Goal: Information Seeking & Learning: Check status

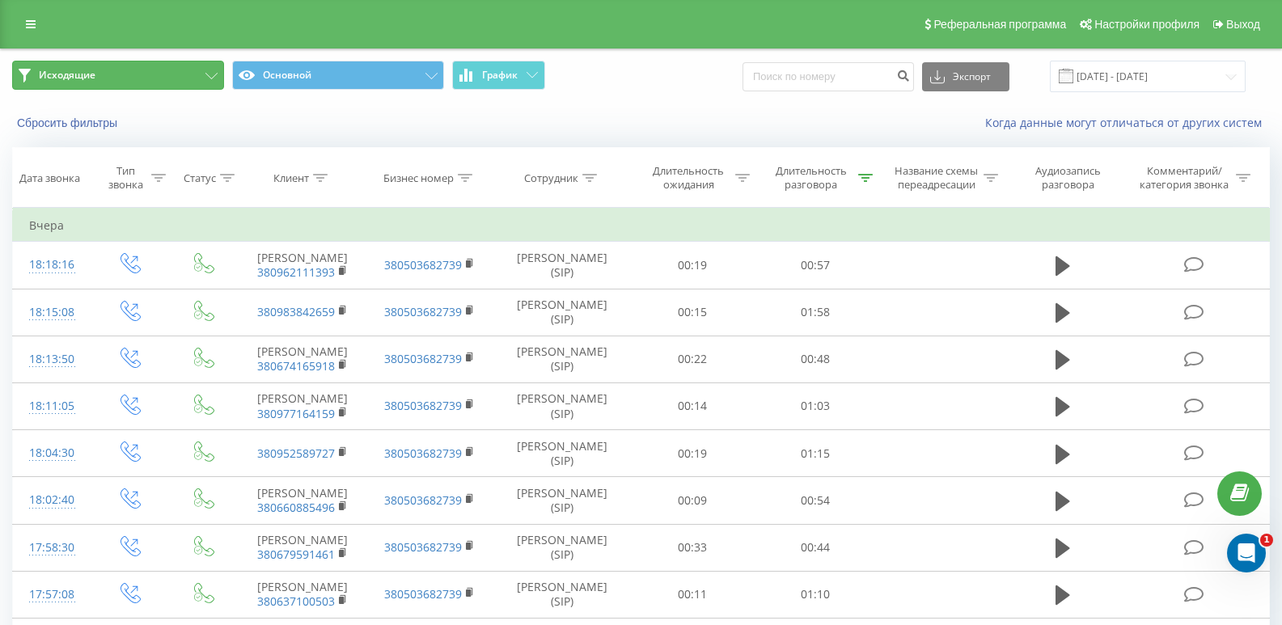
click at [174, 72] on button "Исходящие" at bounding box center [118, 75] width 212 height 29
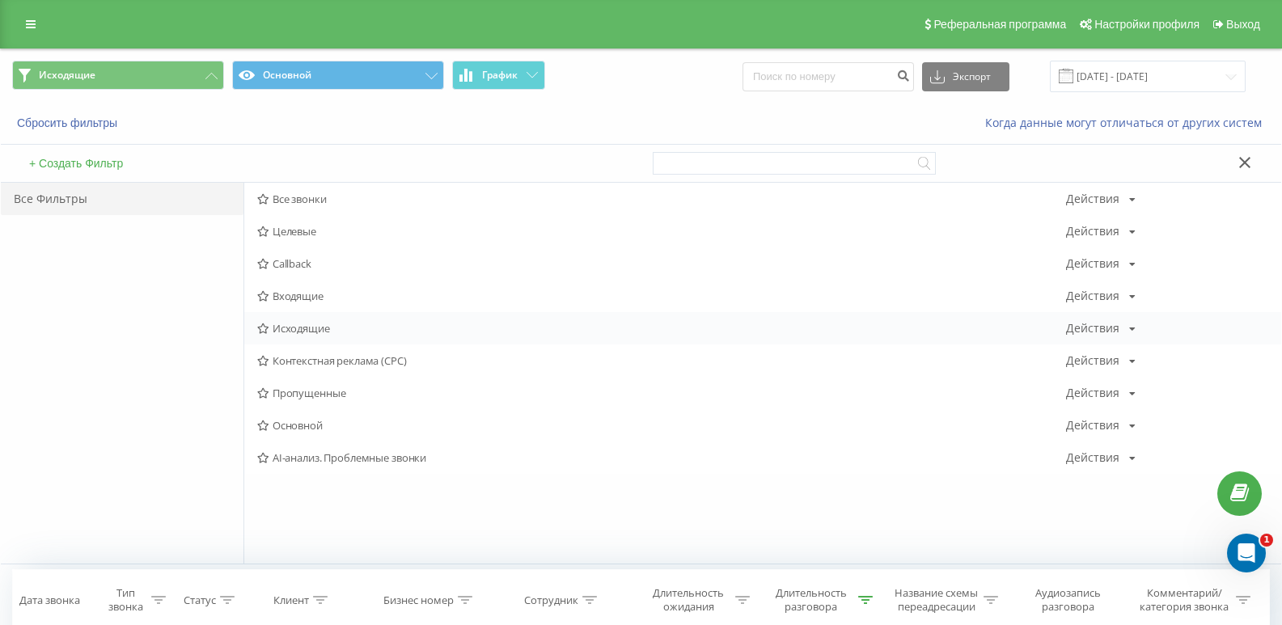
click at [304, 324] on span "Исходящие" at bounding box center [661, 328] width 809 height 11
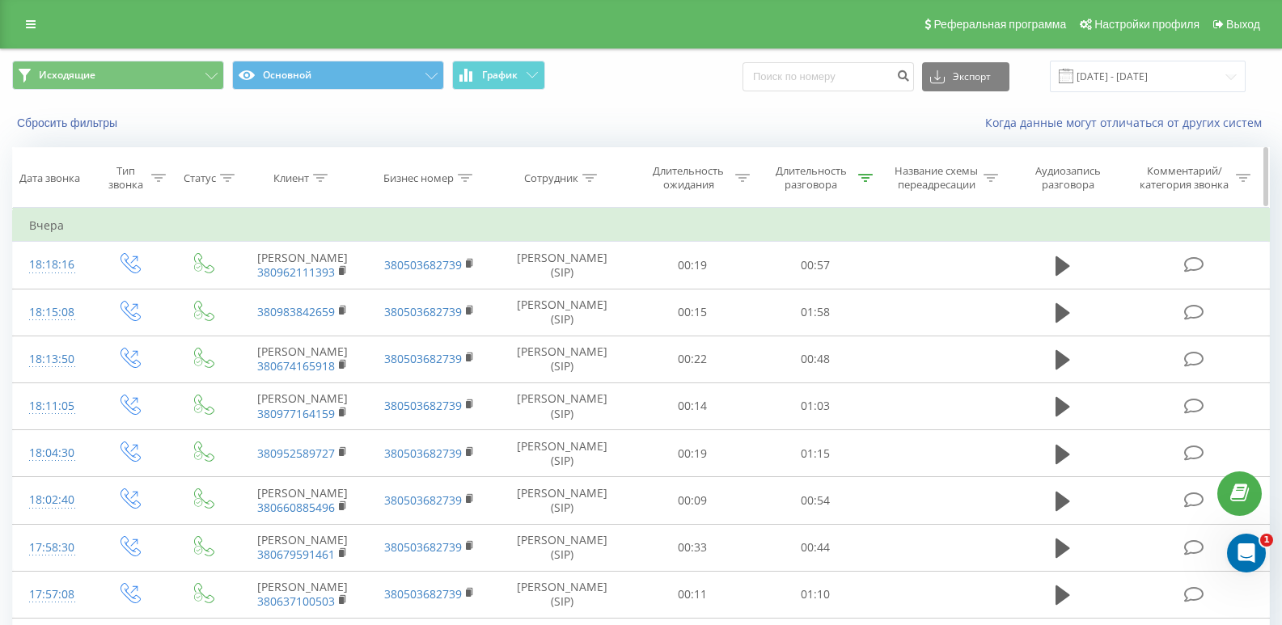
click at [863, 182] on div at bounding box center [865, 178] width 15 height 14
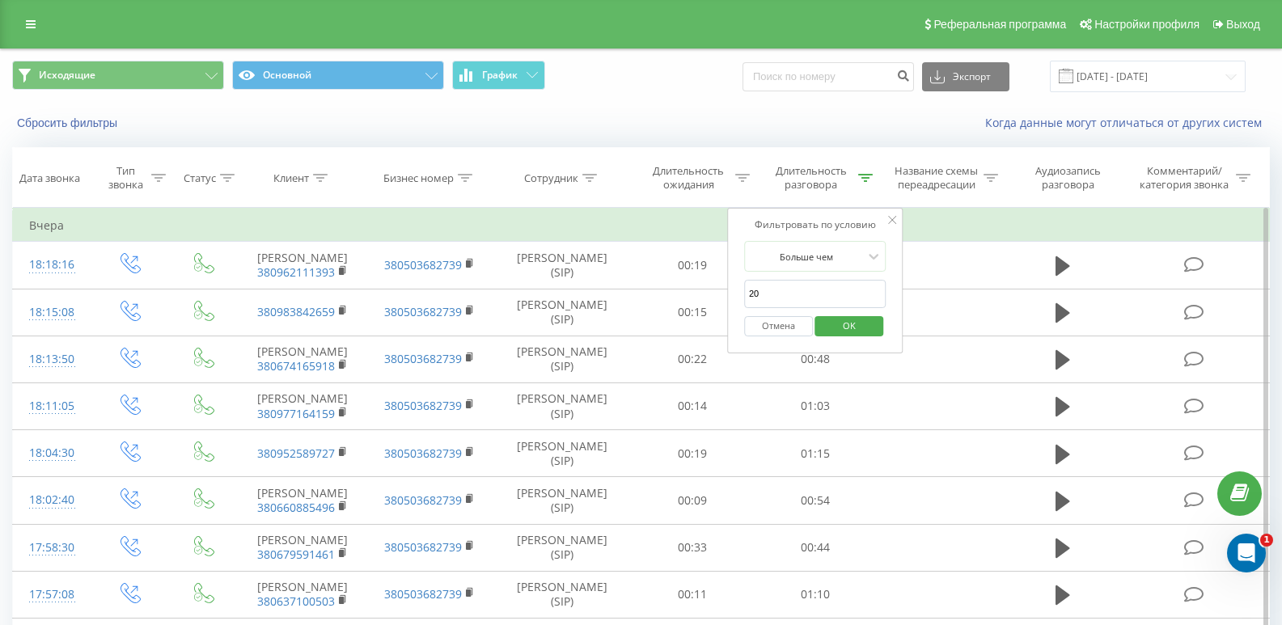
click at [805, 323] on button "Отмена" at bounding box center [778, 326] width 69 height 20
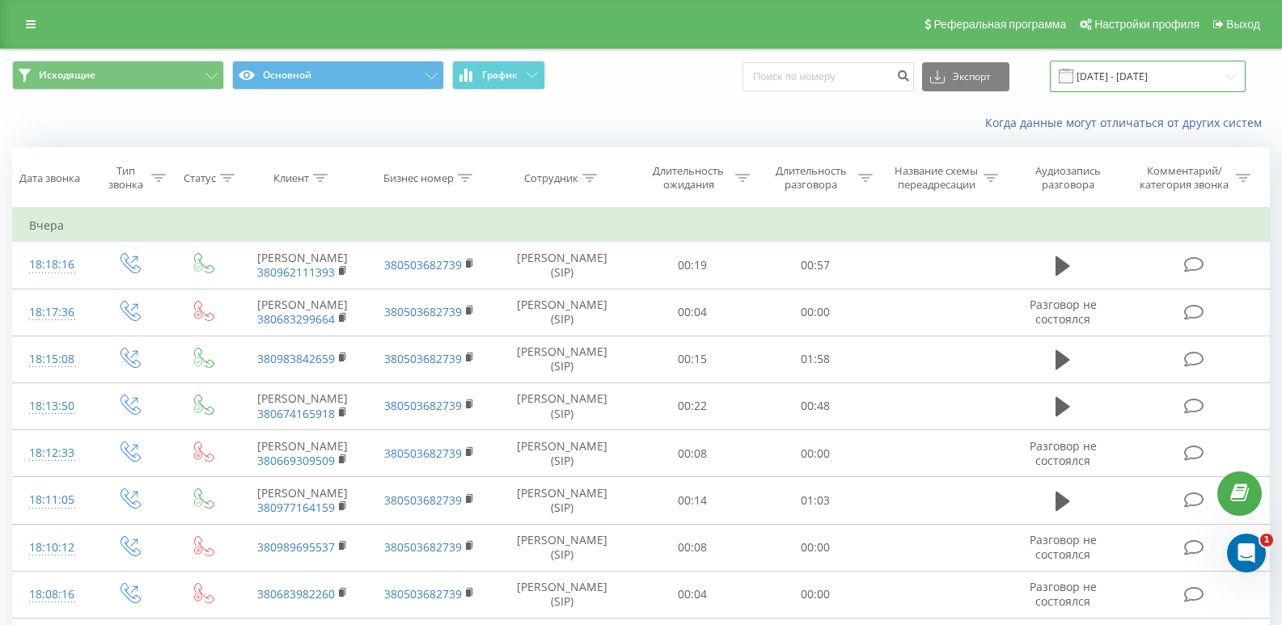
click at [1209, 62] on input "[DATE] - [DATE]" at bounding box center [1148, 77] width 196 height 32
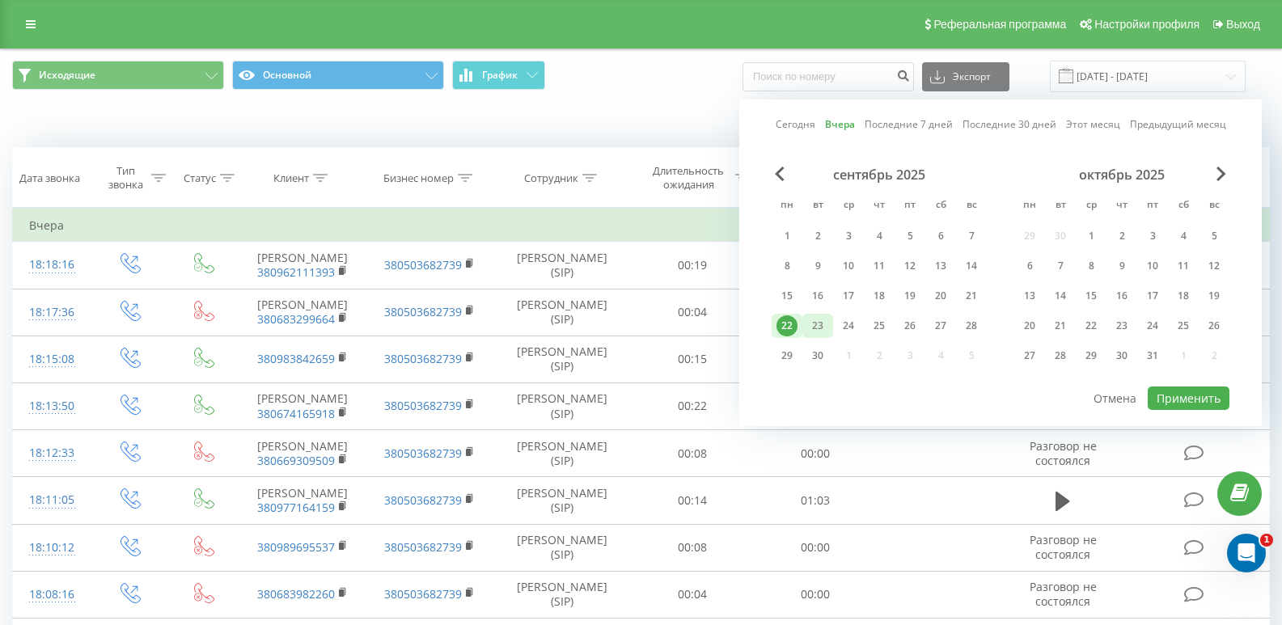
click at [813, 329] on div "23" at bounding box center [817, 325] width 21 height 21
click at [1191, 391] on button "Применить" at bounding box center [1189, 398] width 82 height 23
type input "[DATE] - [DATE]"
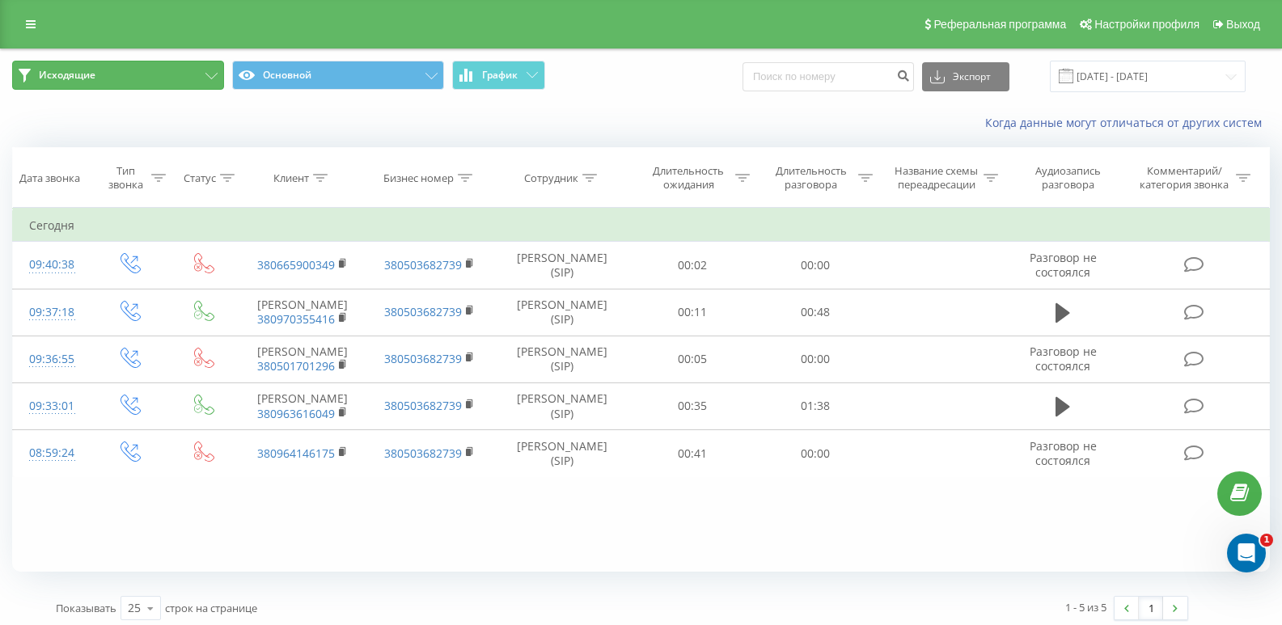
click at [191, 70] on button "Исходящие" at bounding box center [118, 75] width 212 height 29
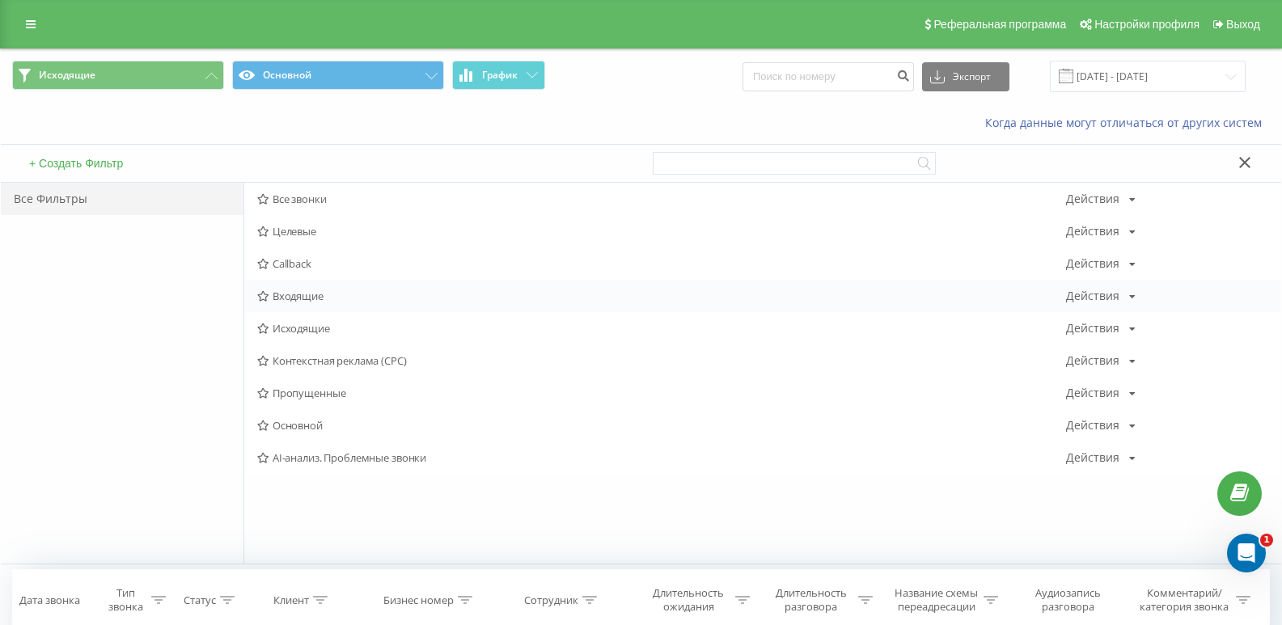
click at [294, 304] on div "Входящие Действия Редактировать Копировать Удалить По умолчанию Поделиться" at bounding box center [762, 296] width 1037 height 32
click at [294, 299] on span "Входящие" at bounding box center [661, 295] width 809 height 11
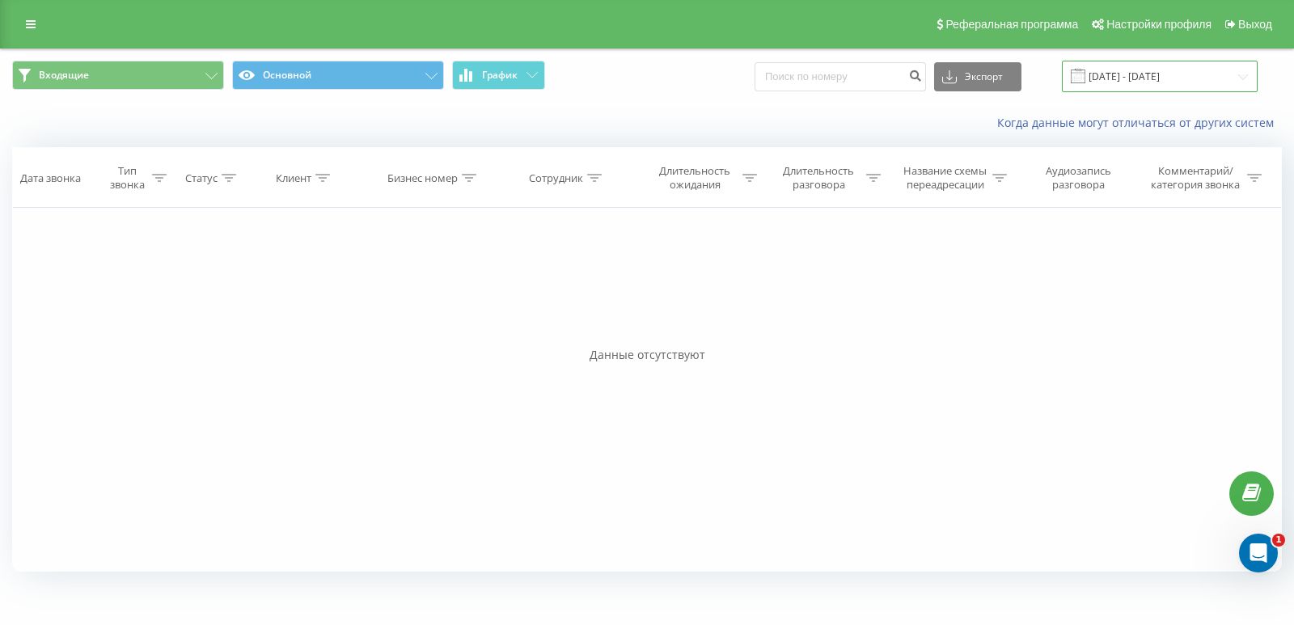
click at [1220, 71] on input "[DATE] - [DATE]" at bounding box center [1160, 77] width 196 height 32
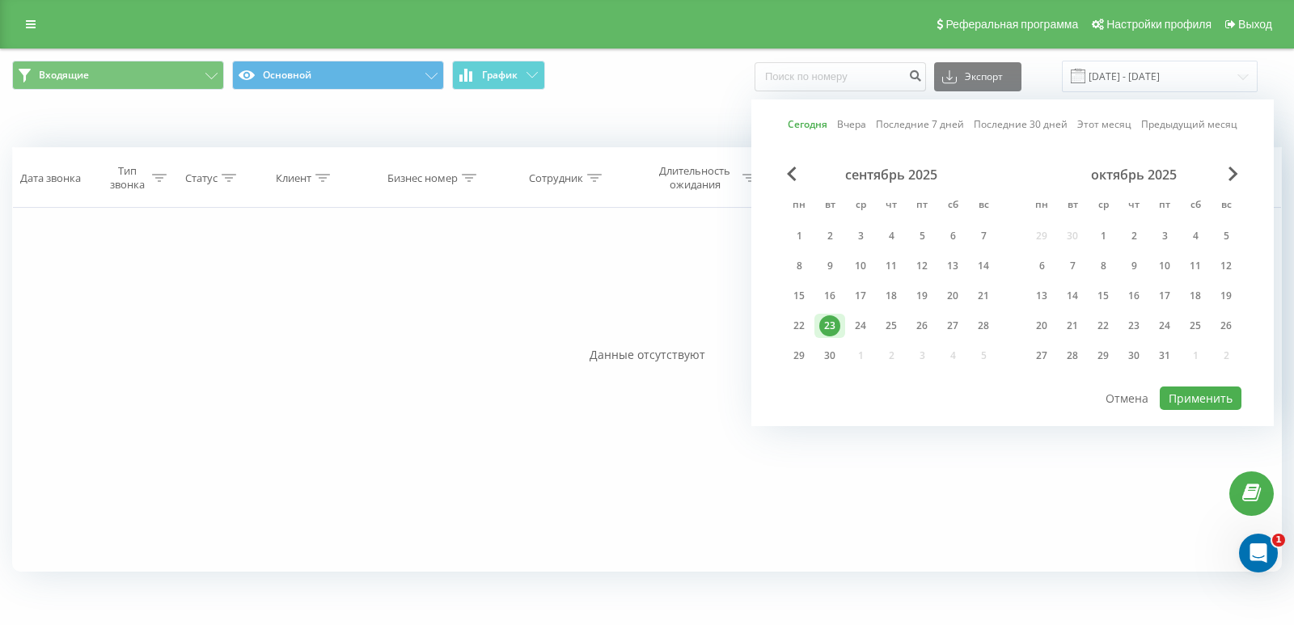
click at [840, 322] on div "23" at bounding box center [829, 326] width 31 height 24
click at [1200, 389] on button "Применить" at bounding box center [1201, 398] width 82 height 23
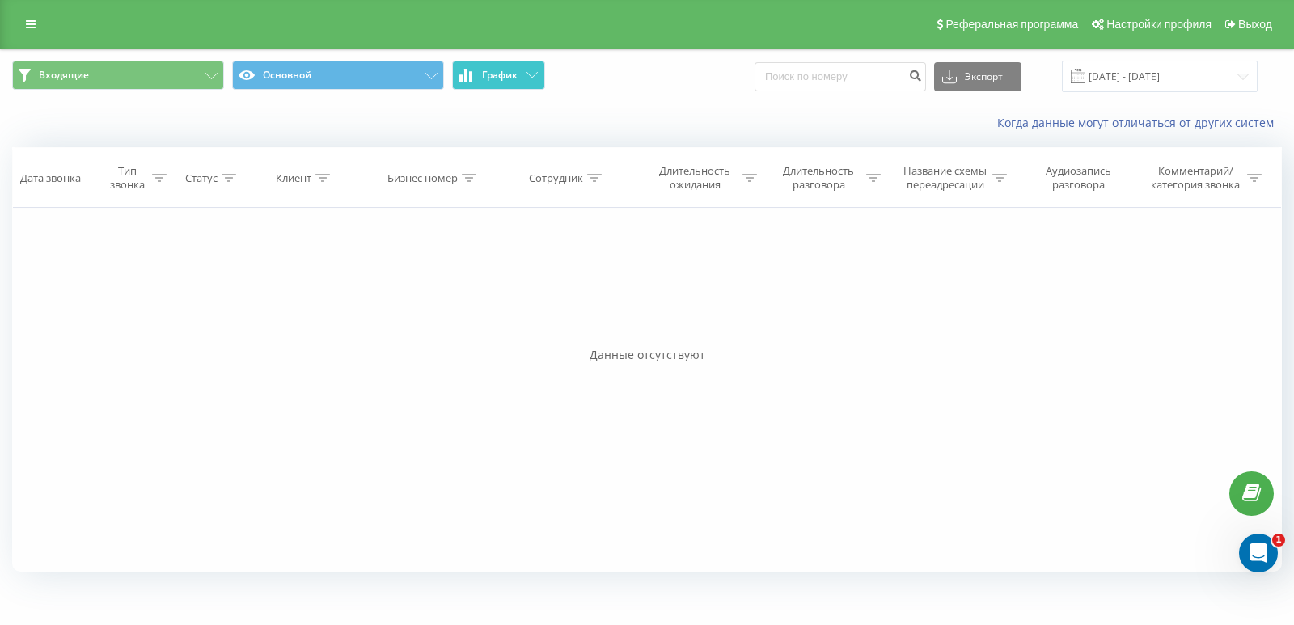
click at [517, 82] on button "График" at bounding box center [498, 75] width 93 height 29
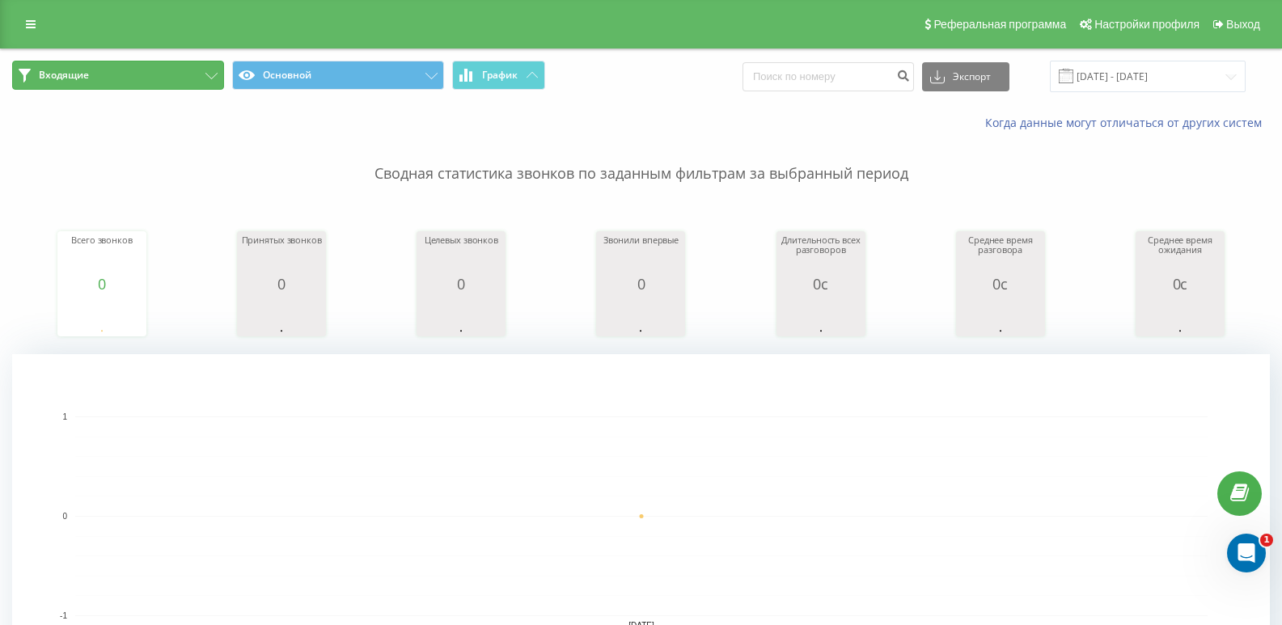
click at [133, 70] on button "Входящие" at bounding box center [118, 75] width 212 height 29
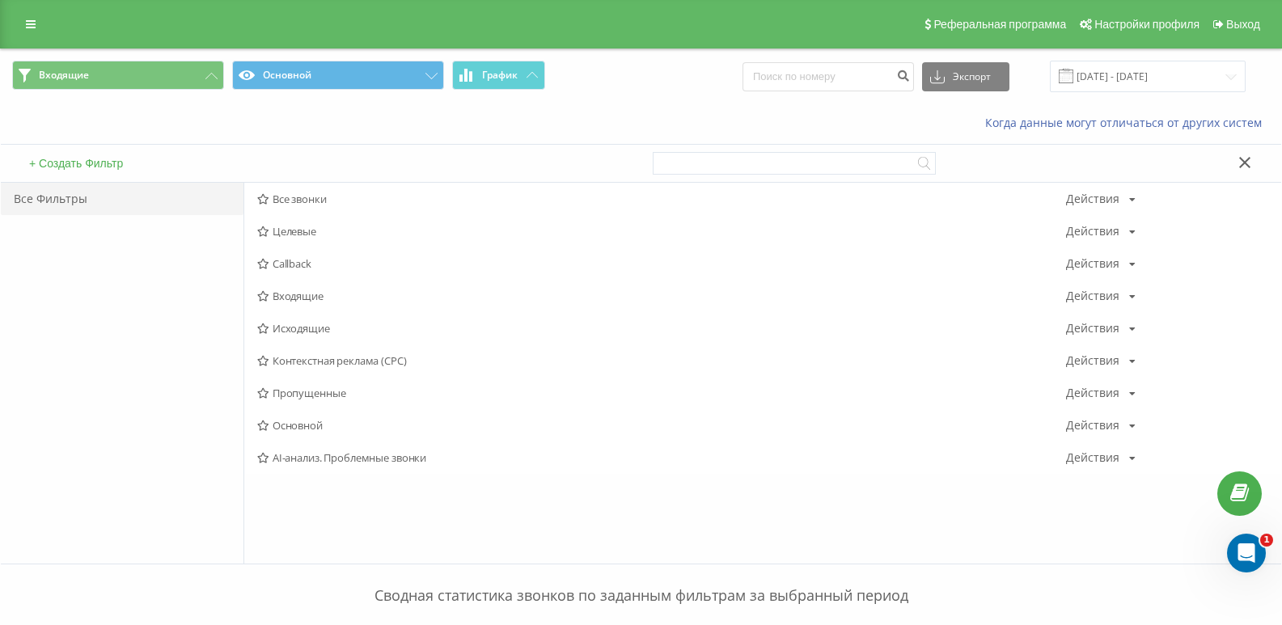
click at [310, 323] on span "Исходящие" at bounding box center [661, 328] width 809 height 11
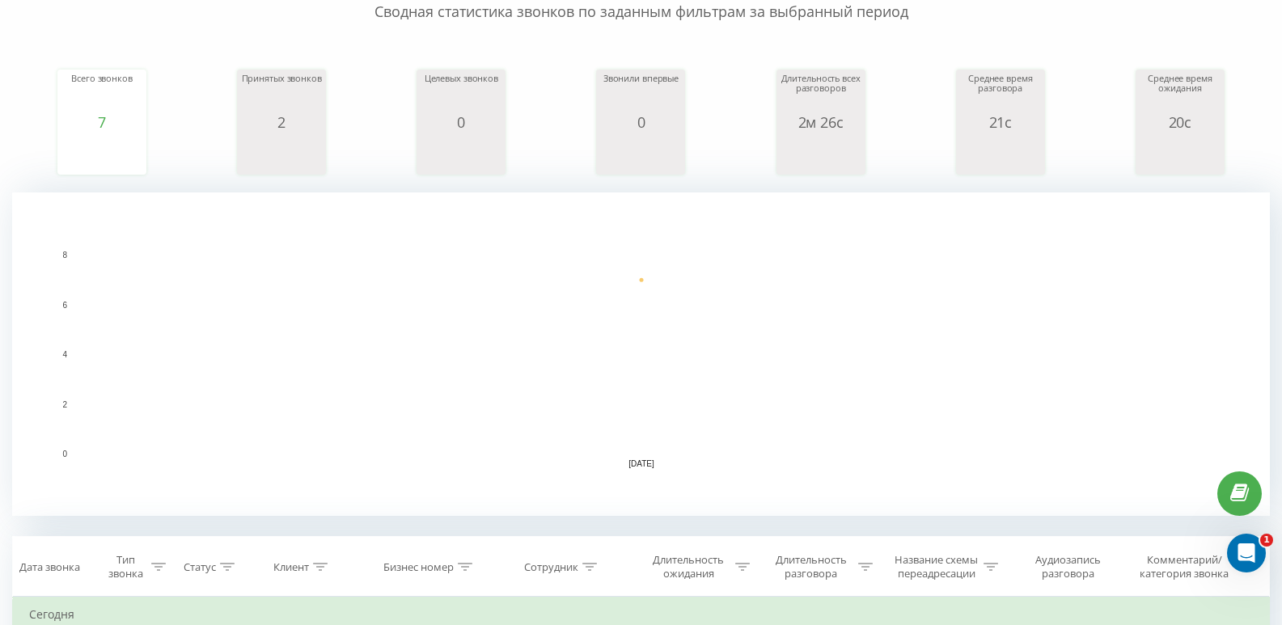
scroll to position [323, 0]
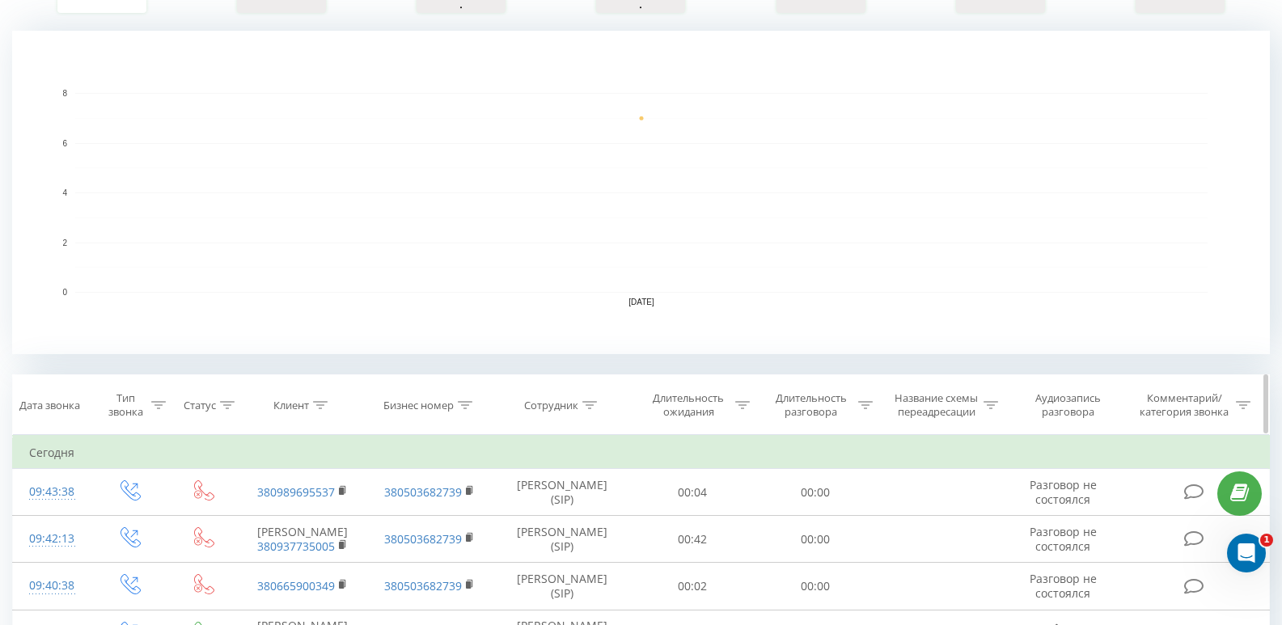
click at [874, 407] on div "Длительность разговора" at bounding box center [815, 404] width 123 height 27
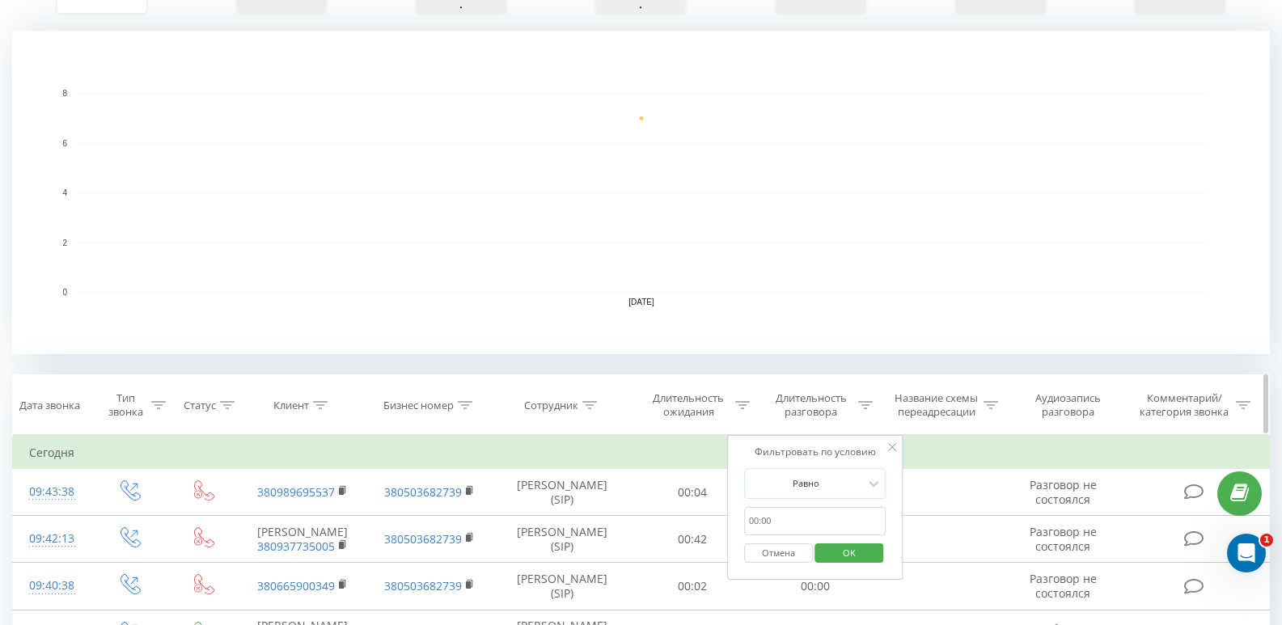
click at [869, 408] on icon at bounding box center [865, 405] width 15 height 8
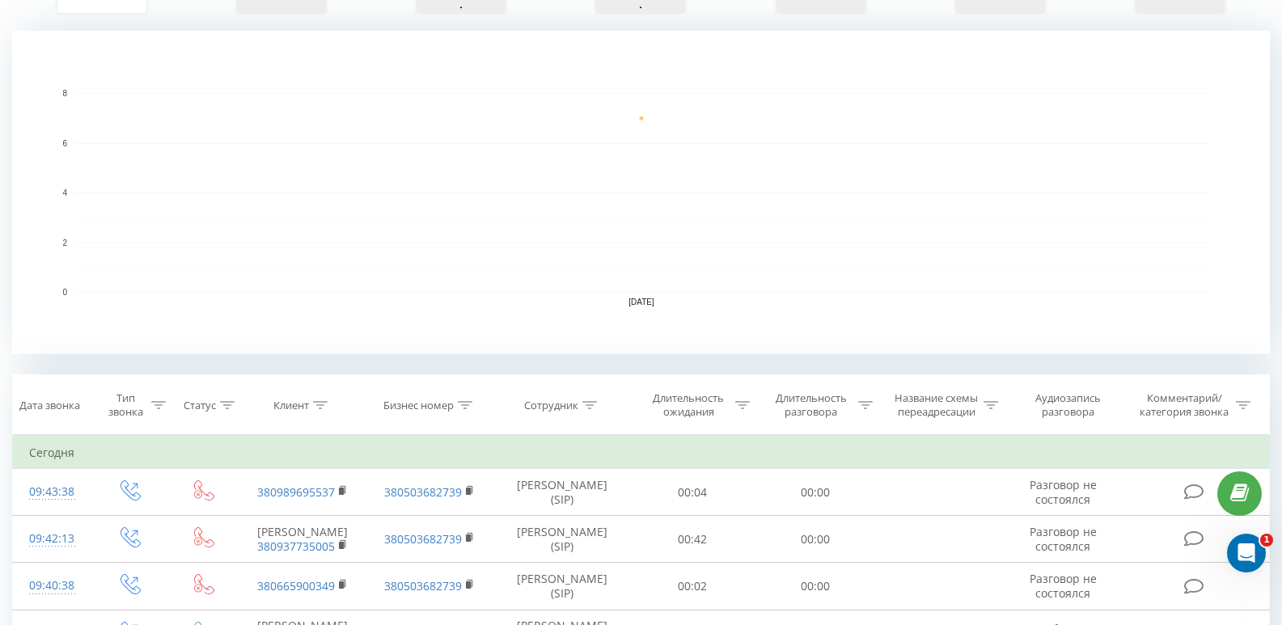
click at [871, 404] on icon at bounding box center [865, 405] width 15 height 8
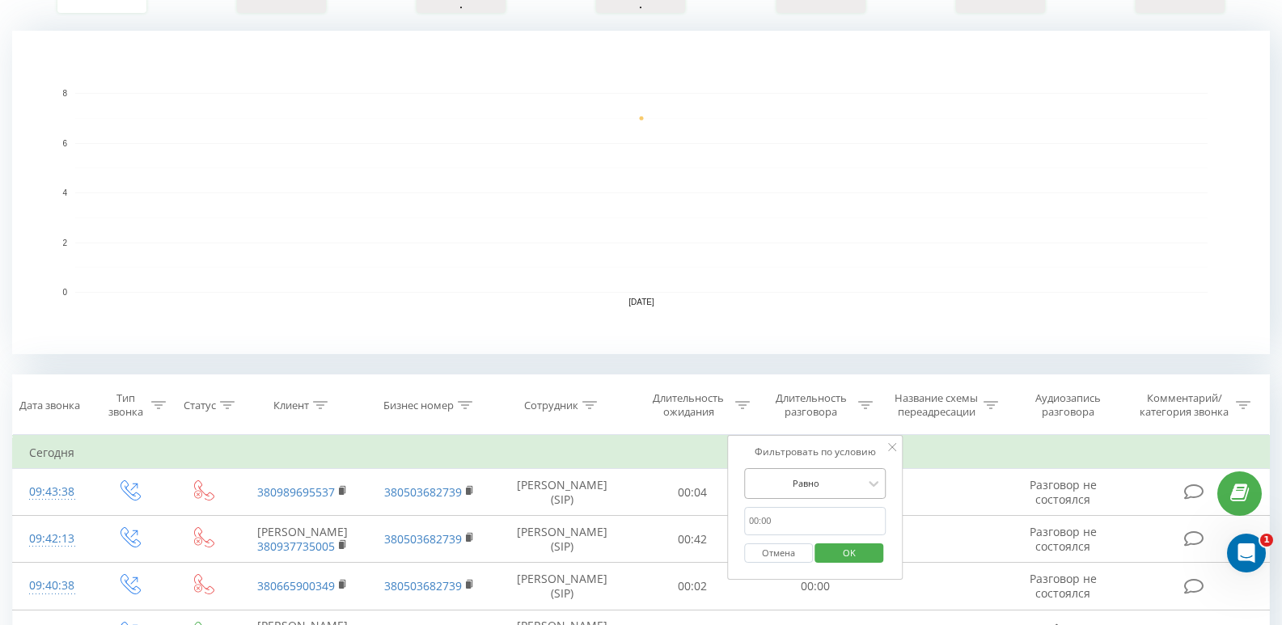
click at [840, 490] on div "Равно" at bounding box center [815, 483] width 142 height 31
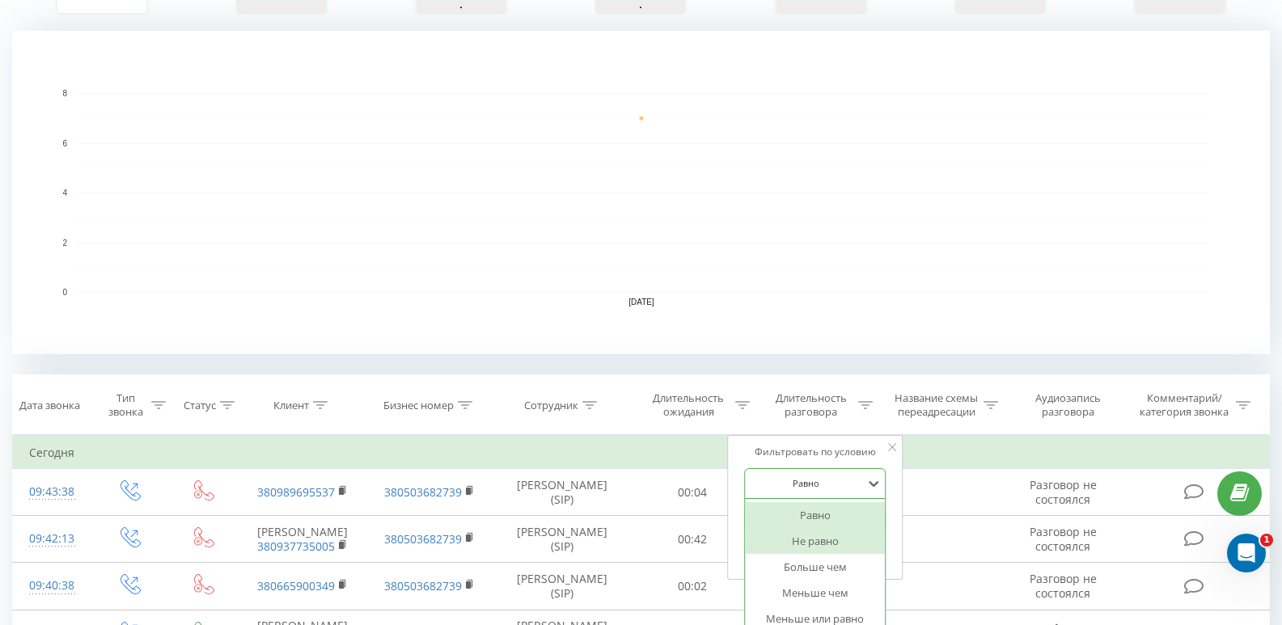
scroll to position [360, 0]
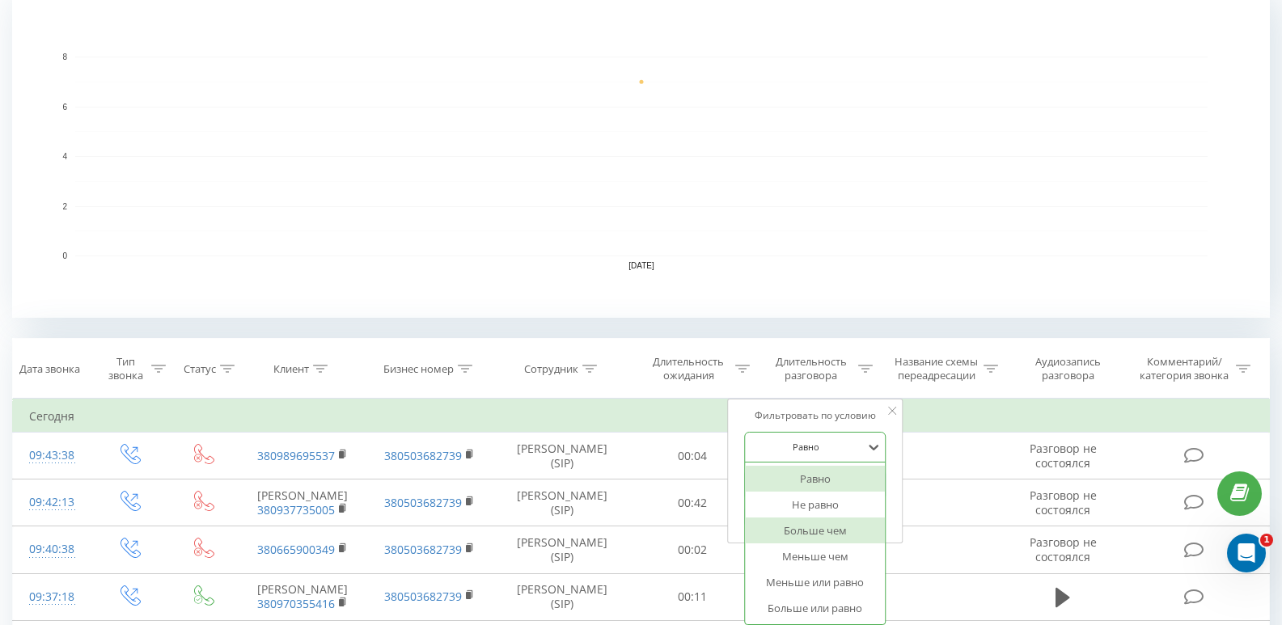
click at [816, 533] on div "Больше чем" at bounding box center [815, 531] width 141 height 26
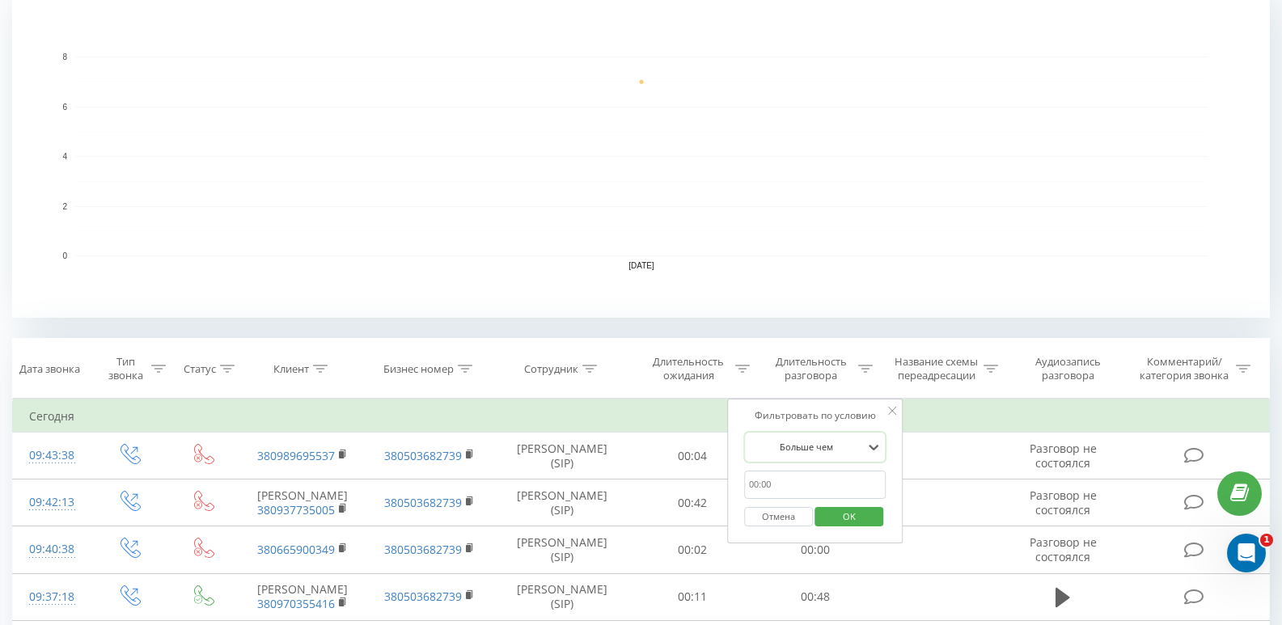
click at [804, 504] on div "Отмена OK" at bounding box center [815, 517] width 142 height 36
click at [790, 490] on input "text" at bounding box center [815, 485] width 142 height 28
type input "20"
drag, startPoint x: 866, startPoint y: 509, endPoint x: 779, endPoint y: 489, distance: 89.5
click at [866, 509] on span "OK" at bounding box center [848, 516] width 45 height 25
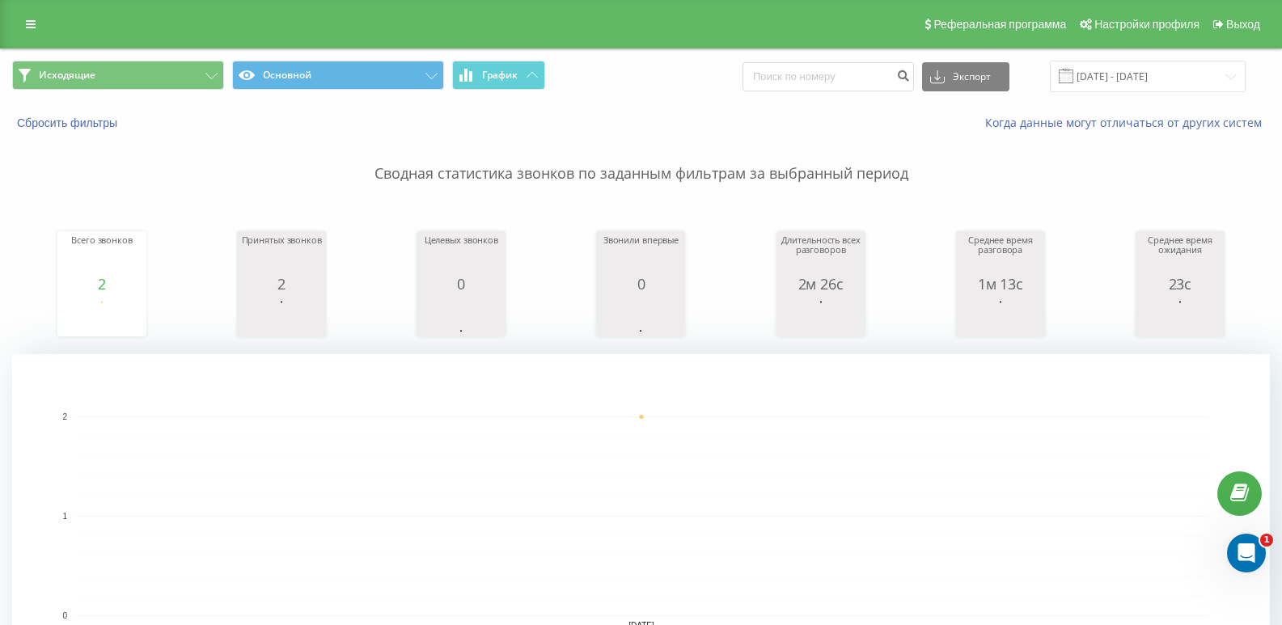
click at [198, 92] on span "Исходящие Основной График" at bounding box center [320, 77] width 617 height 32
click at [188, 66] on button "Исходящие" at bounding box center [118, 75] width 212 height 29
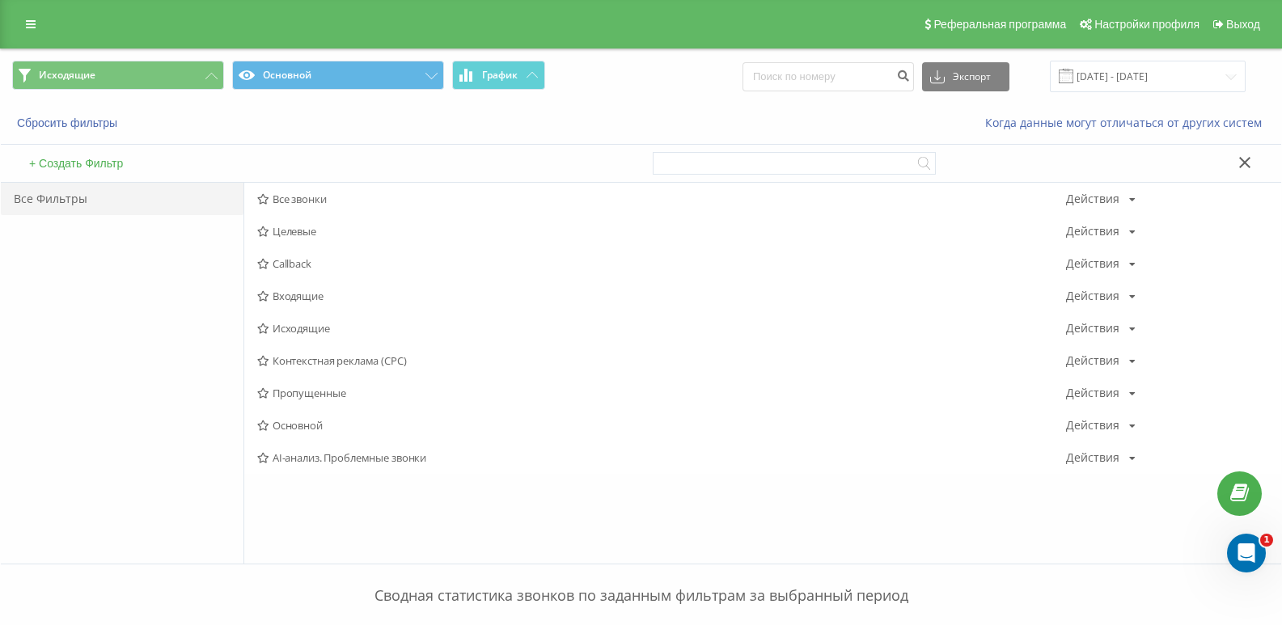
click at [306, 328] on span "Исходящие" at bounding box center [661, 328] width 809 height 11
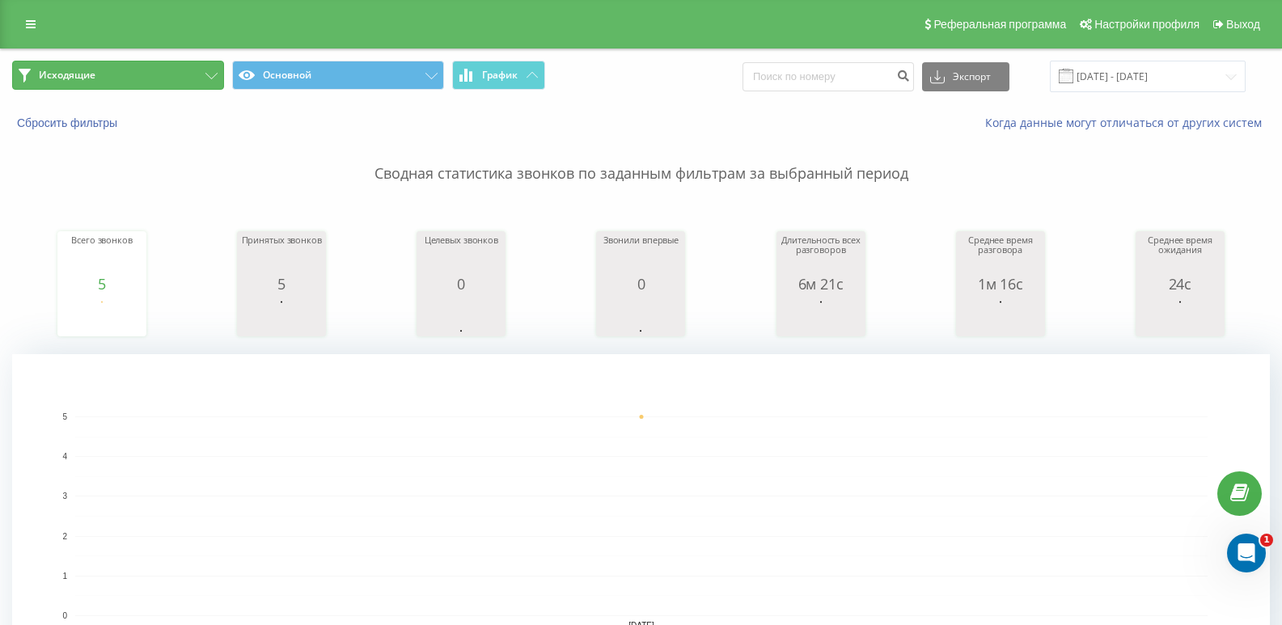
click at [194, 80] on button "Исходящие" at bounding box center [118, 75] width 212 height 29
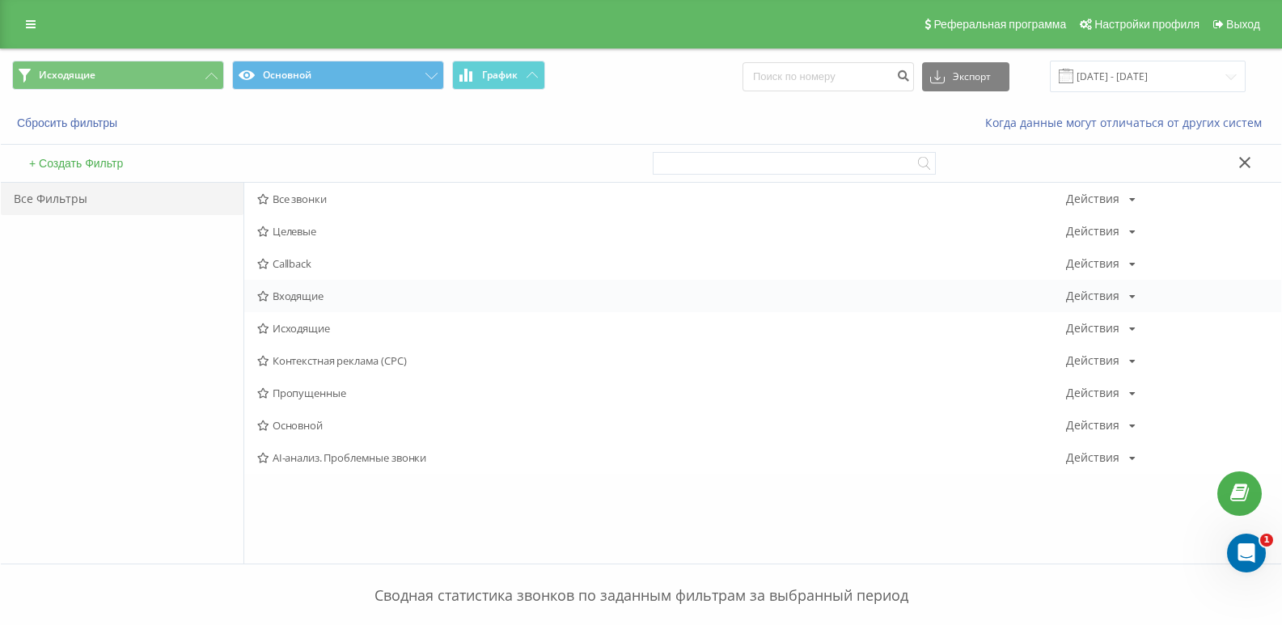
click at [286, 298] on span "Входящие" at bounding box center [661, 295] width 809 height 11
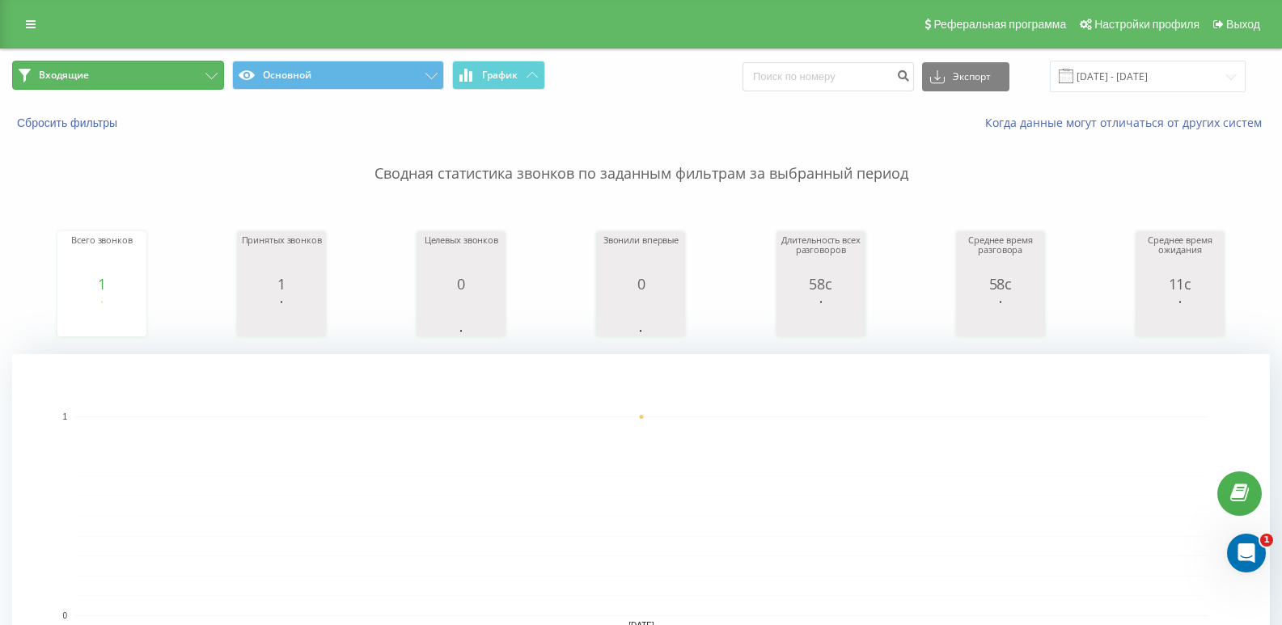
click at [163, 73] on button "Входящие" at bounding box center [118, 75] width 212 height 29
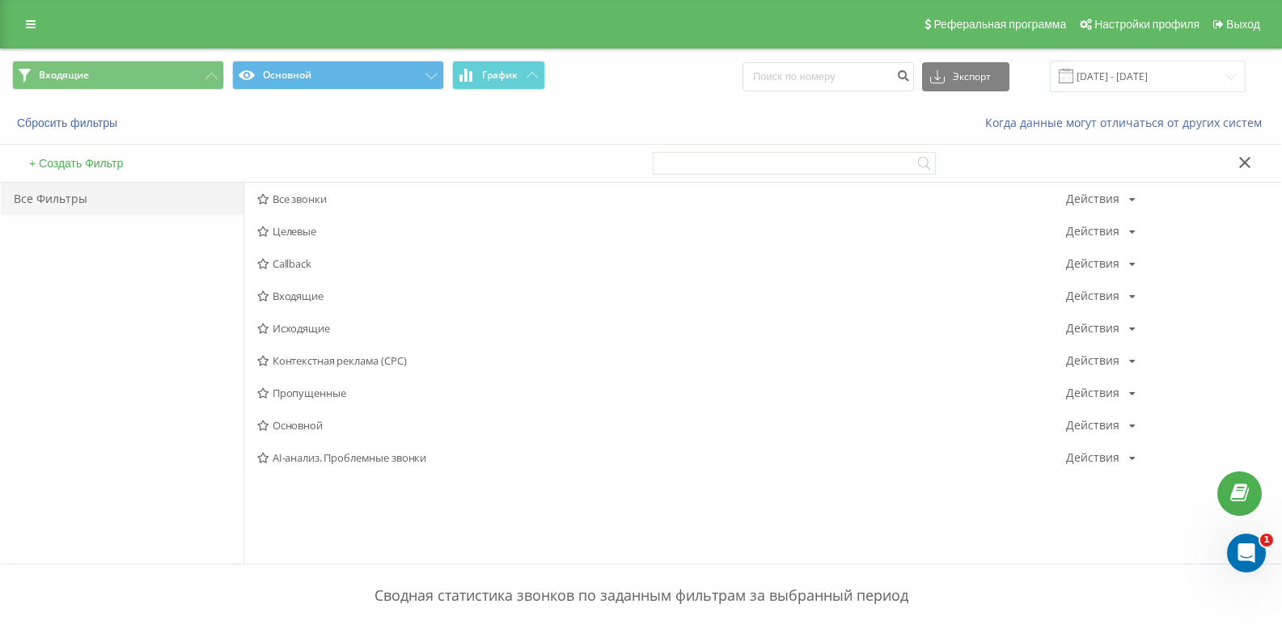
click at [306, 293] on span "Входящие" at bounding box center [661, 295] width 809 height 11
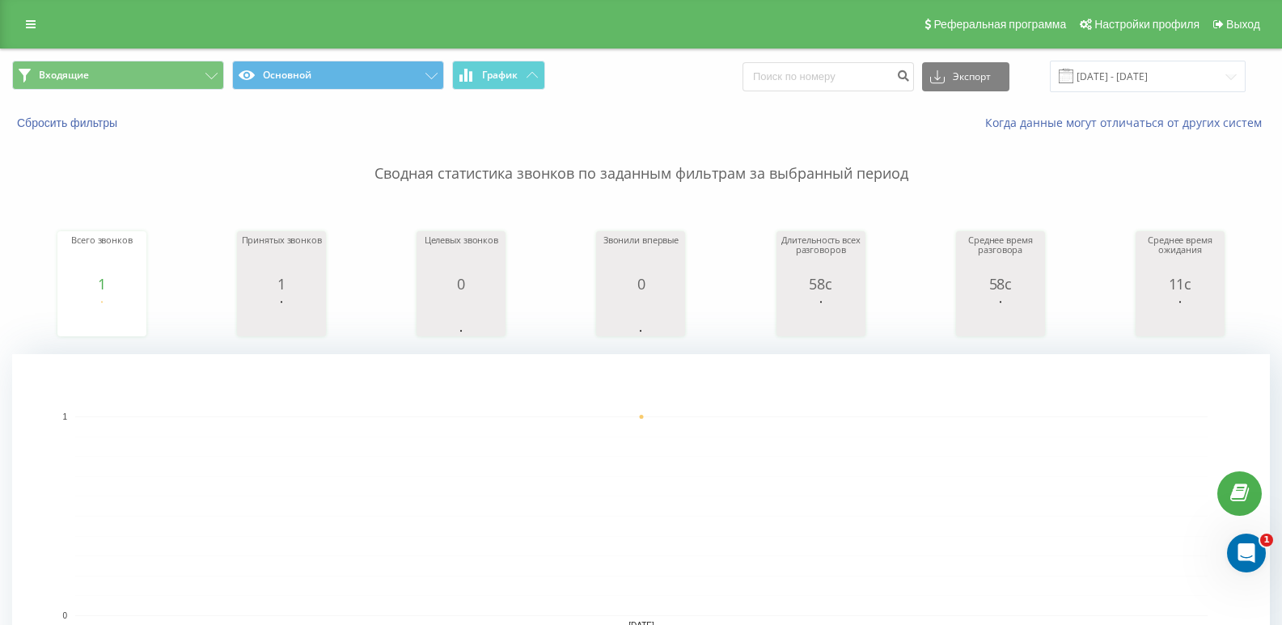
click at [186, 92] on span "Входящие Основной График" at bounding box center [320, 77] width 617 height 32
click at [183, 70] on button "Входящие" at bounding box center [118, 75] width 212 height 29
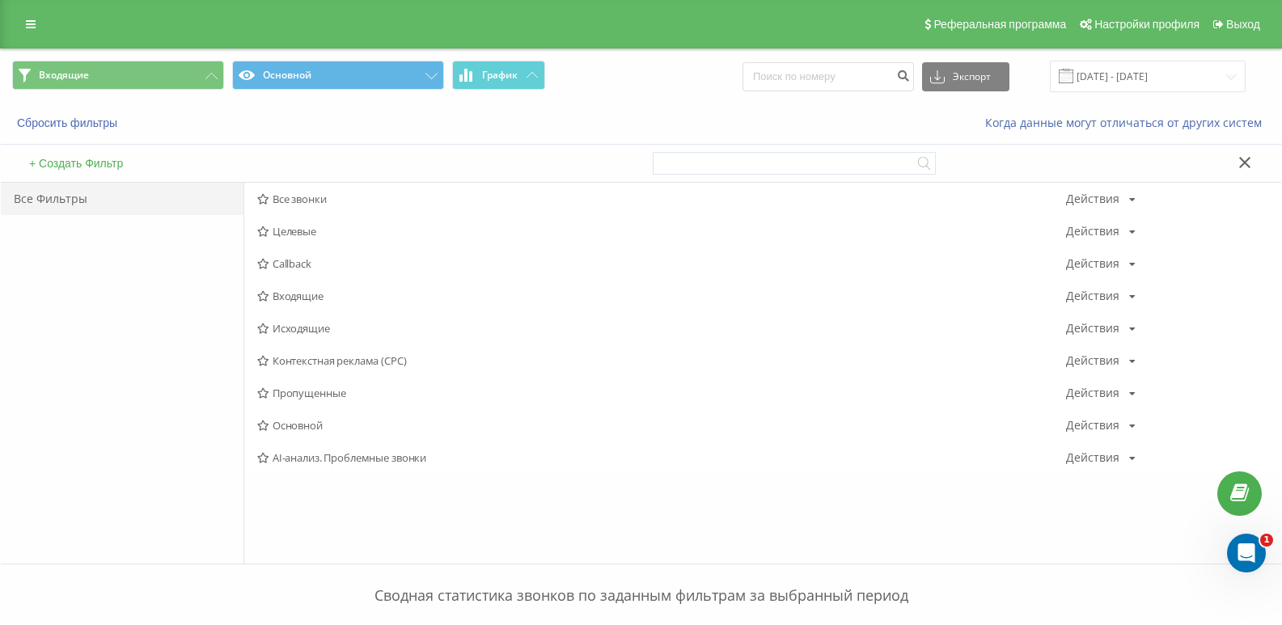
click at [310, 326] on span "Исходящие" at bounding box center [661, 328] width 809 height 11
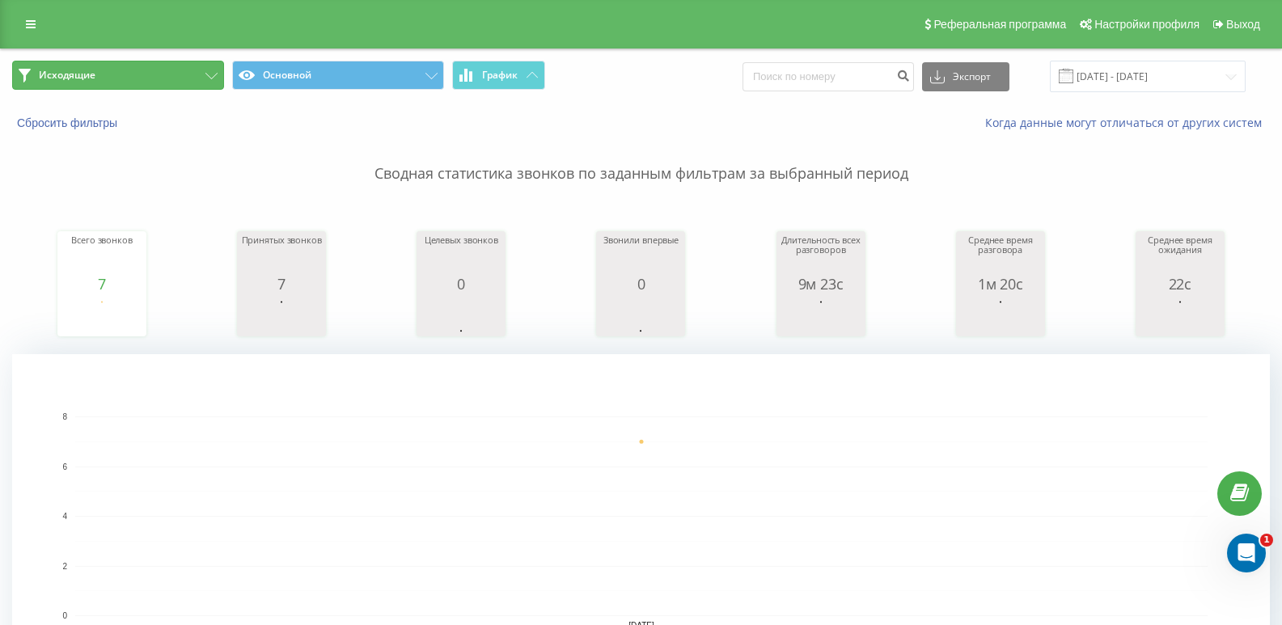
click at [93, 65] on button "Исходящие" at bounding box center [118, 75] width 212 height 29
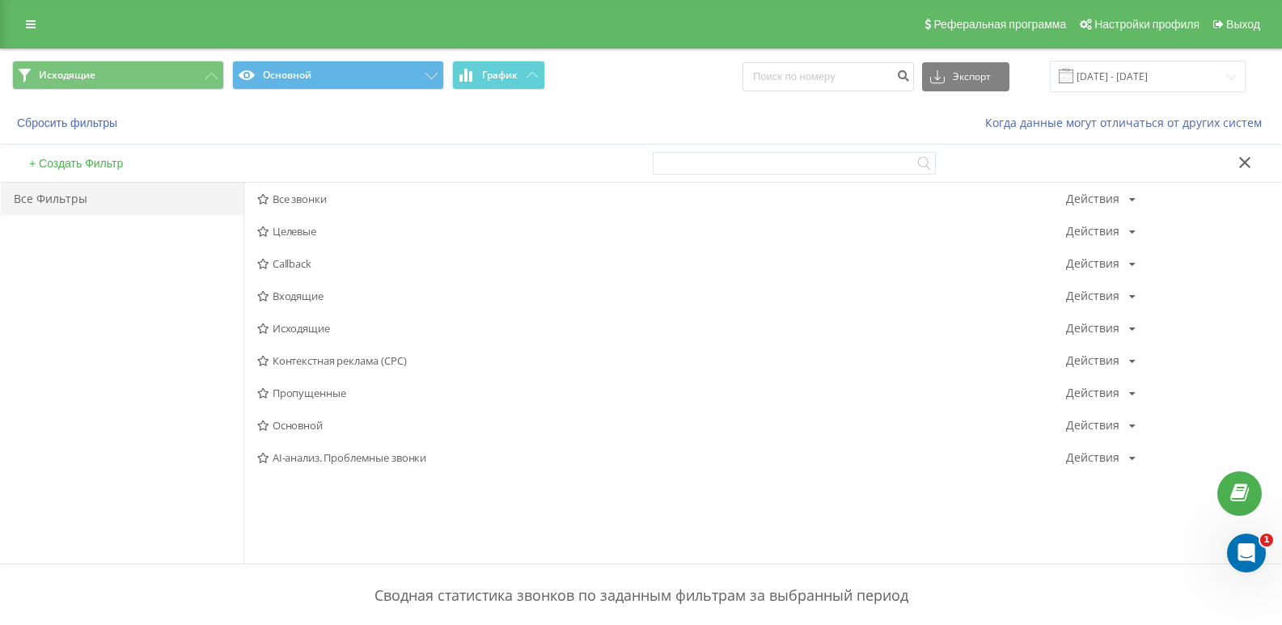
click at [322, 298] on span "Входящие" at bounding box center [661, 295] width 809 height 11
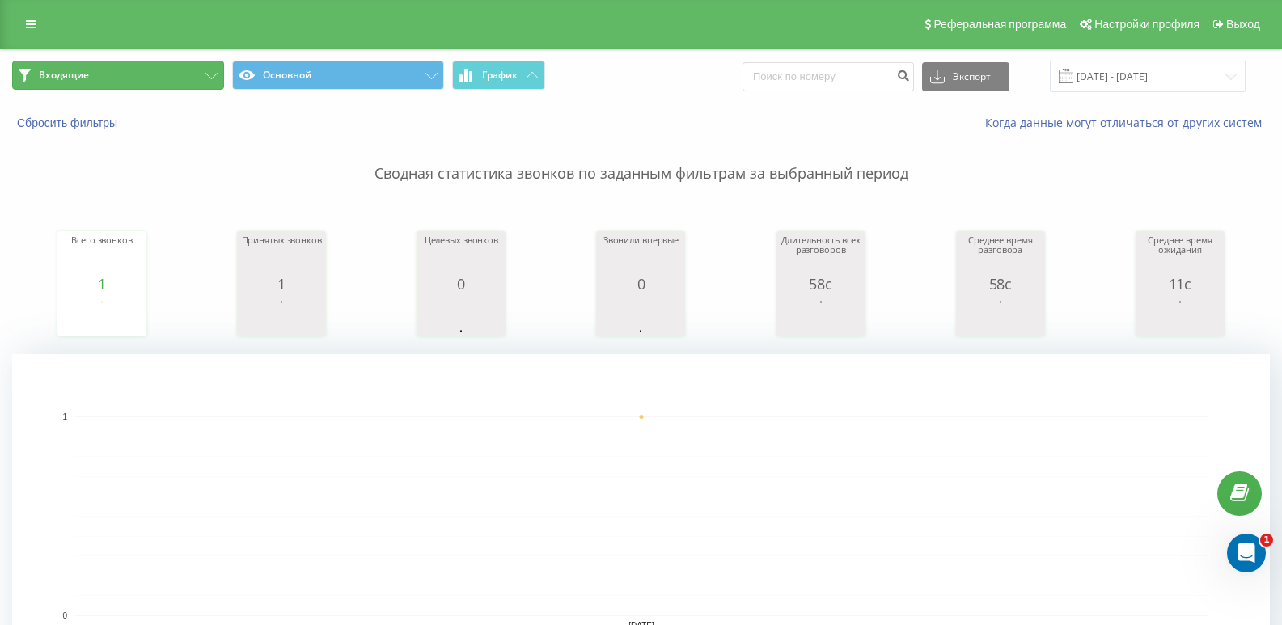
click at [133, 87] on button "Входящие" at bounding box center [118, 75] width 212 height 29
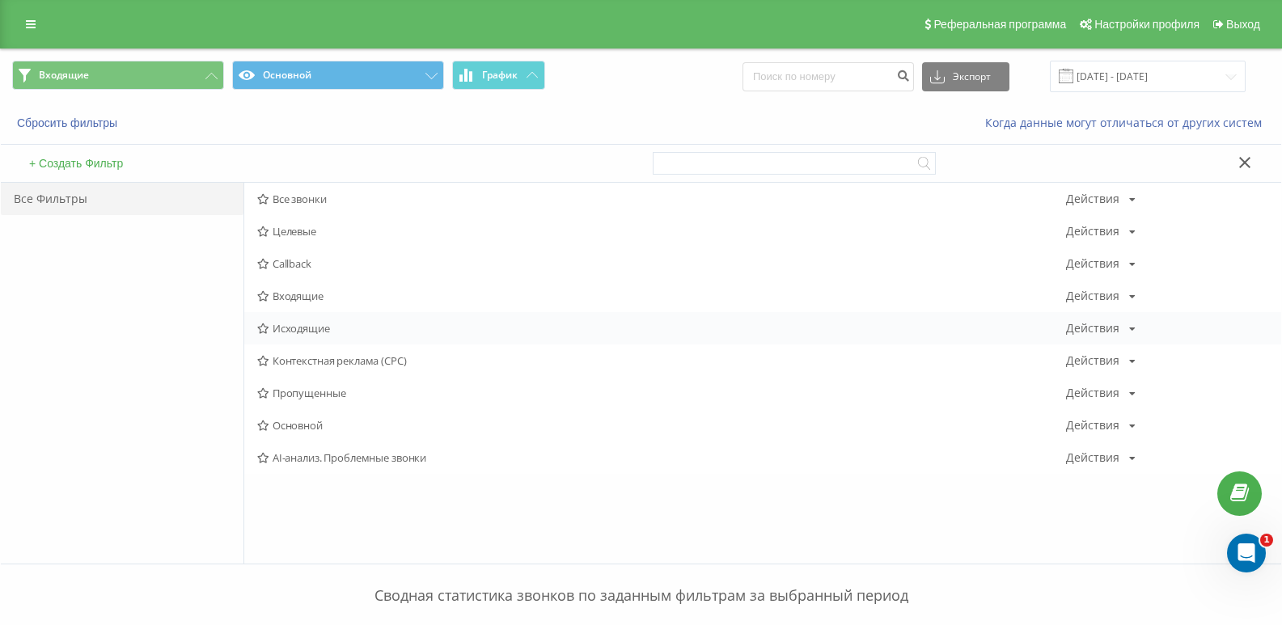
click at [312, 332] on span "Исходящие" at bounding box center [661, 328] width 809 height 11
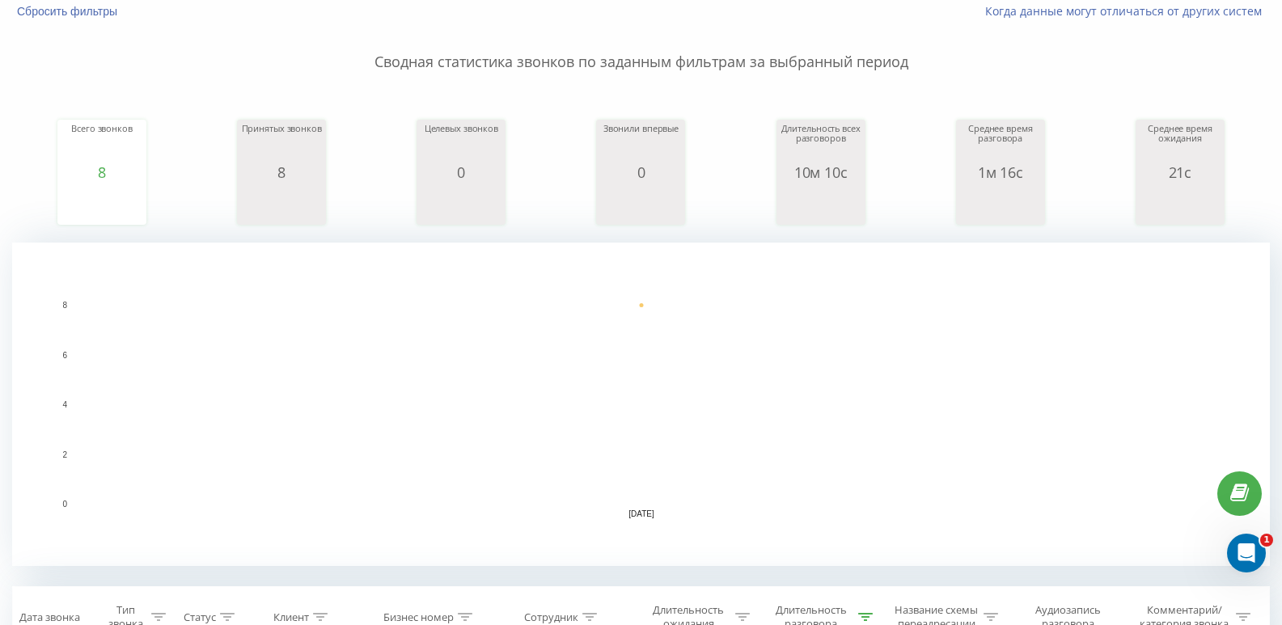
scroll to position [408, 0]
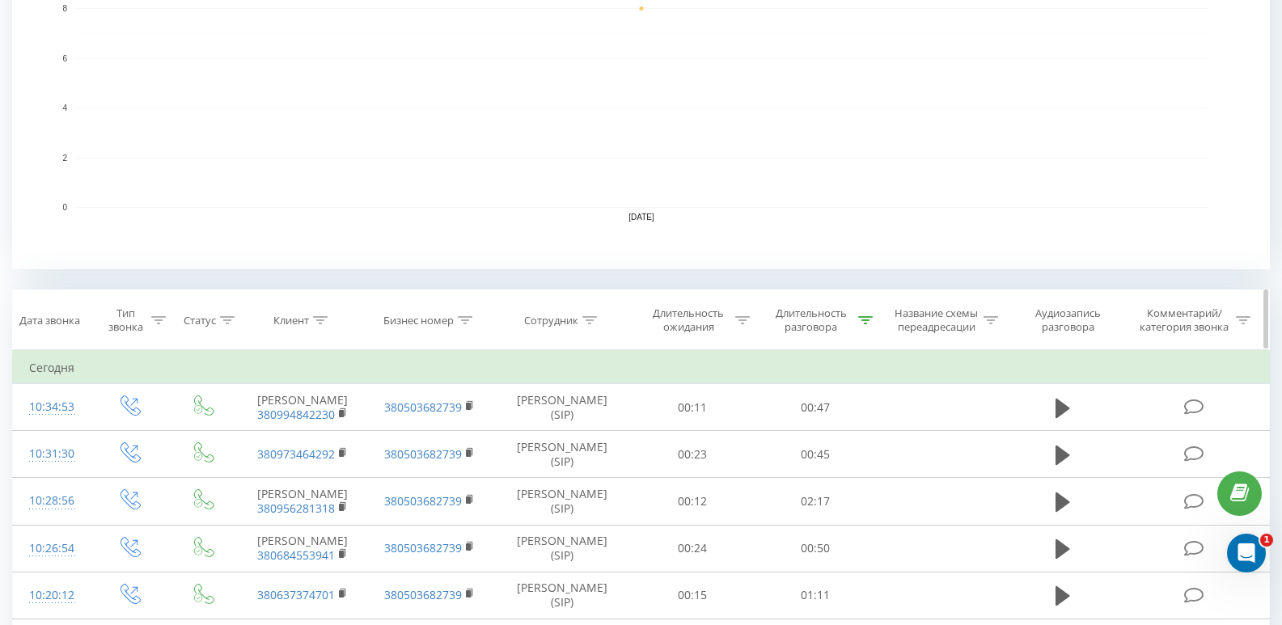
click at [859, 315] on div at bounding box center [865, 321] width 15 height 14
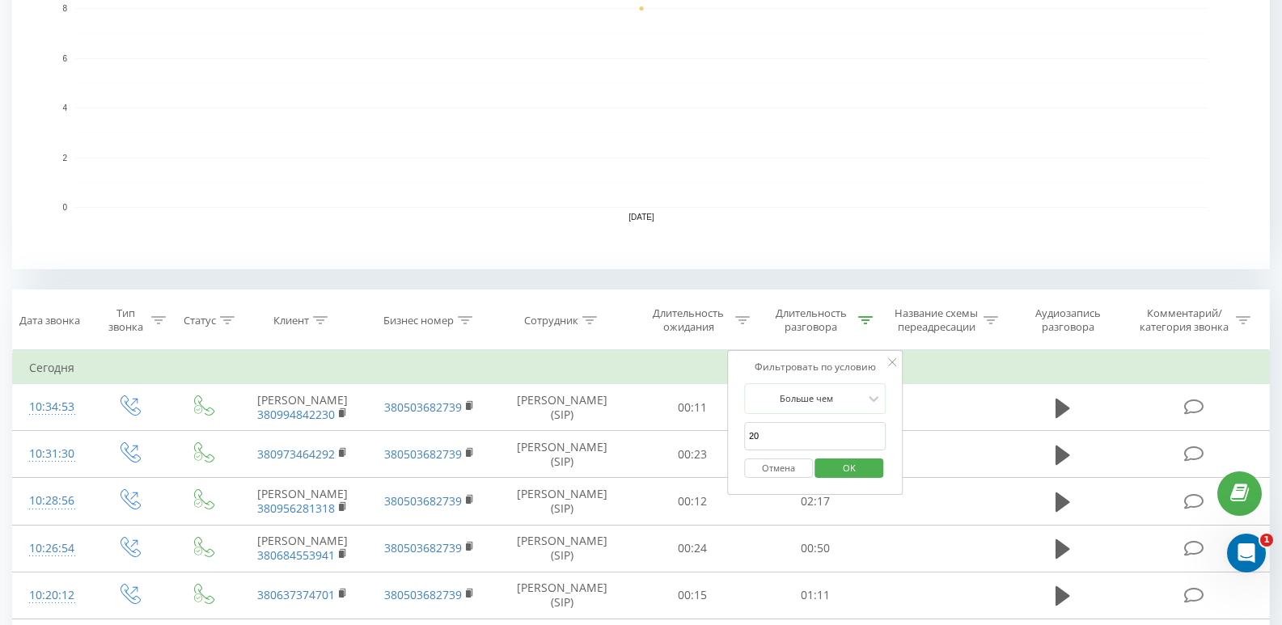
click at [796, 469] on button "Отмена" at bounding box center [778, 469] width 69 height 20
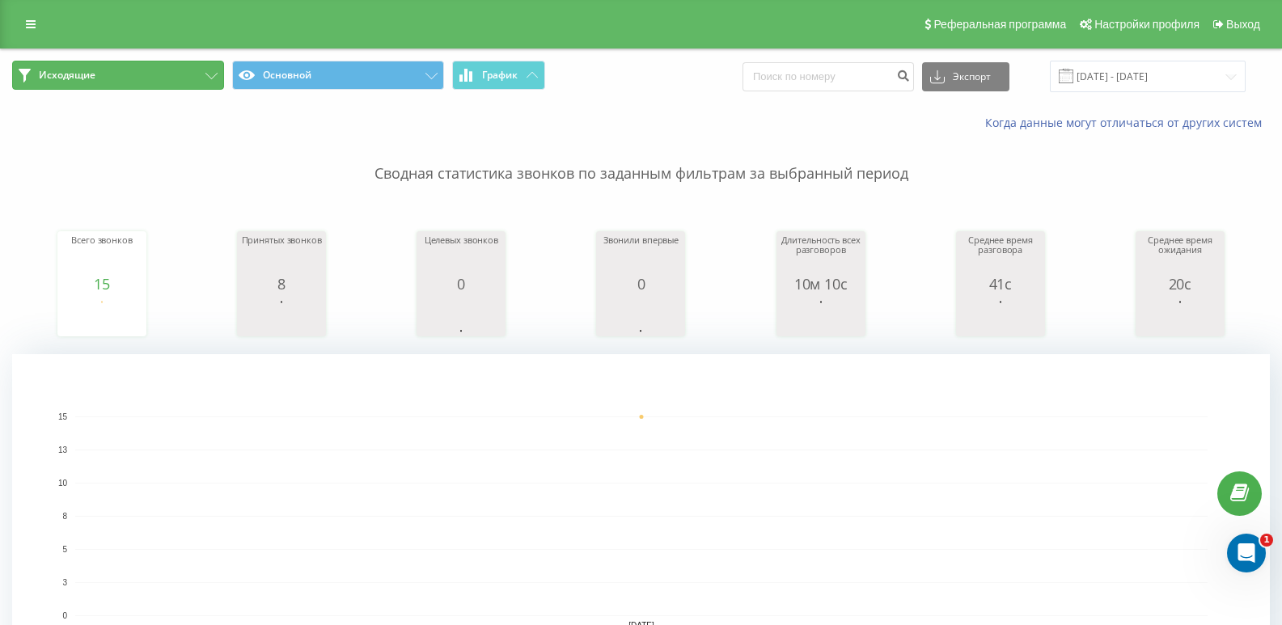
click at [188, 80] on button "Исходящие" at bounding box center [118, 75] width 212 height 29
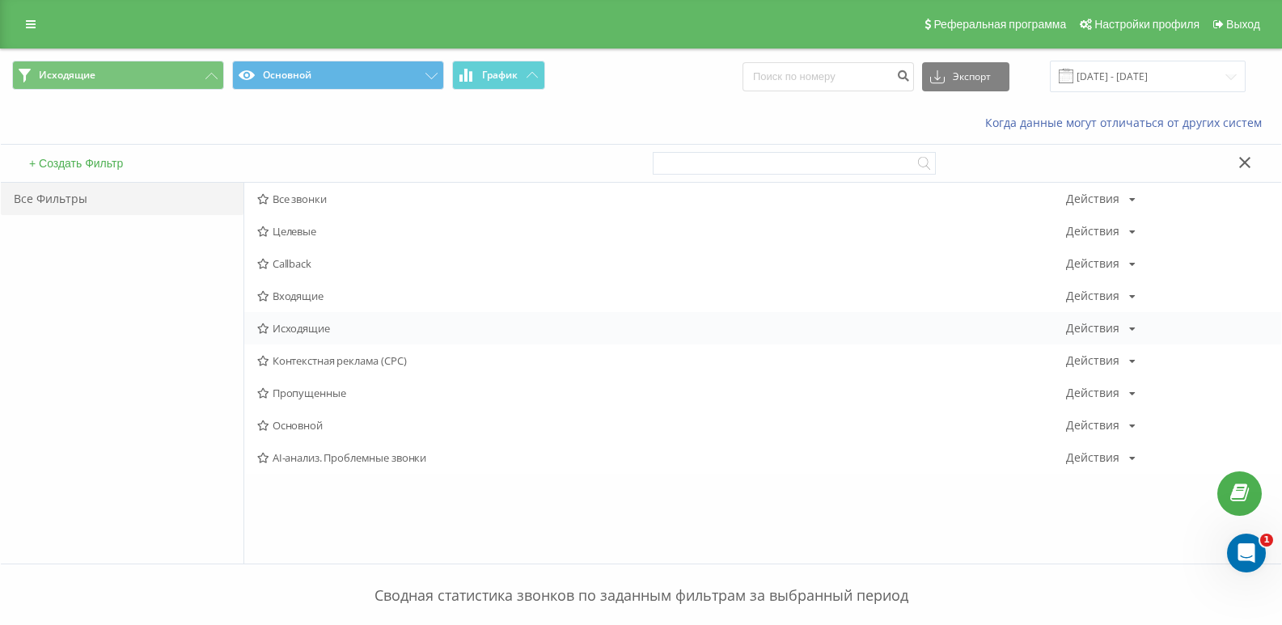
click at [323, 333] on span "Исходящие" at bounding box center [661, 328] width 809 height 11
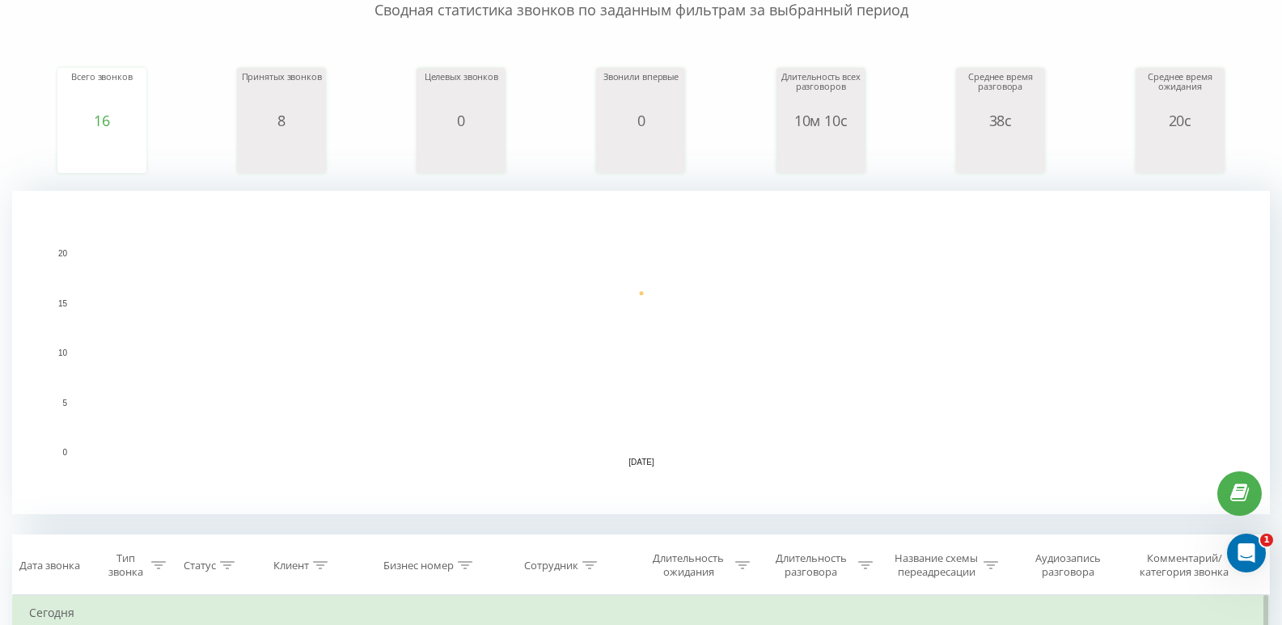
scroll to position [566, 0]
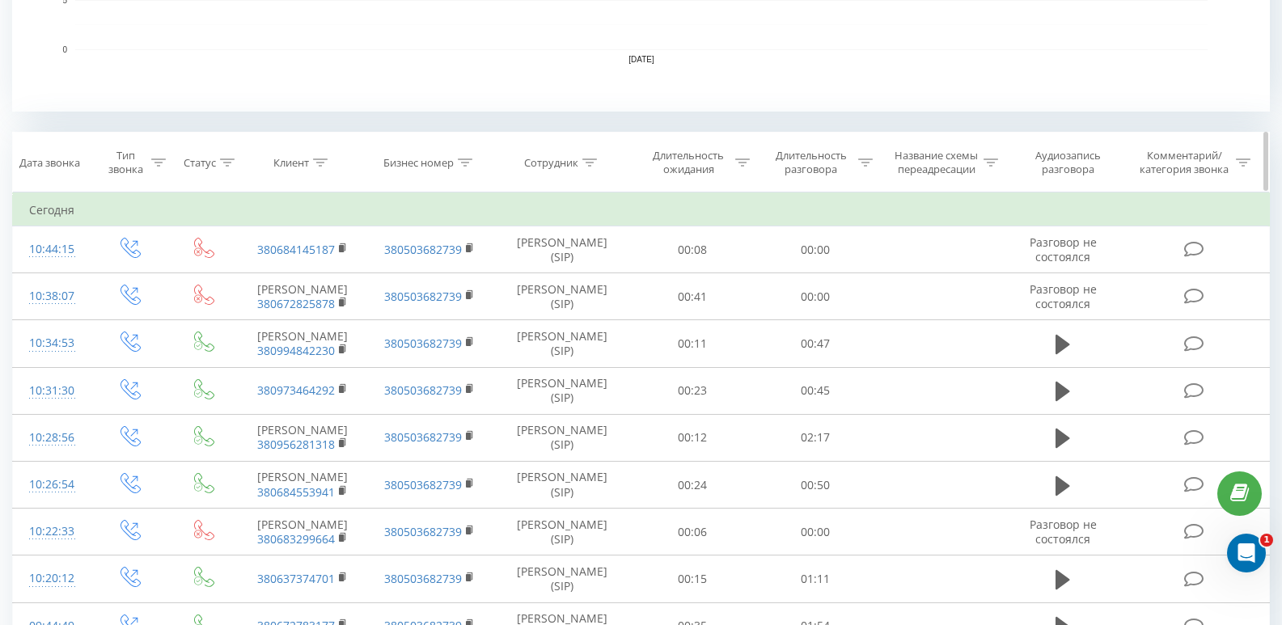
click at [856, 167] on div "Длительность разговора" at bounding box center [820, 162] width 104 height 27
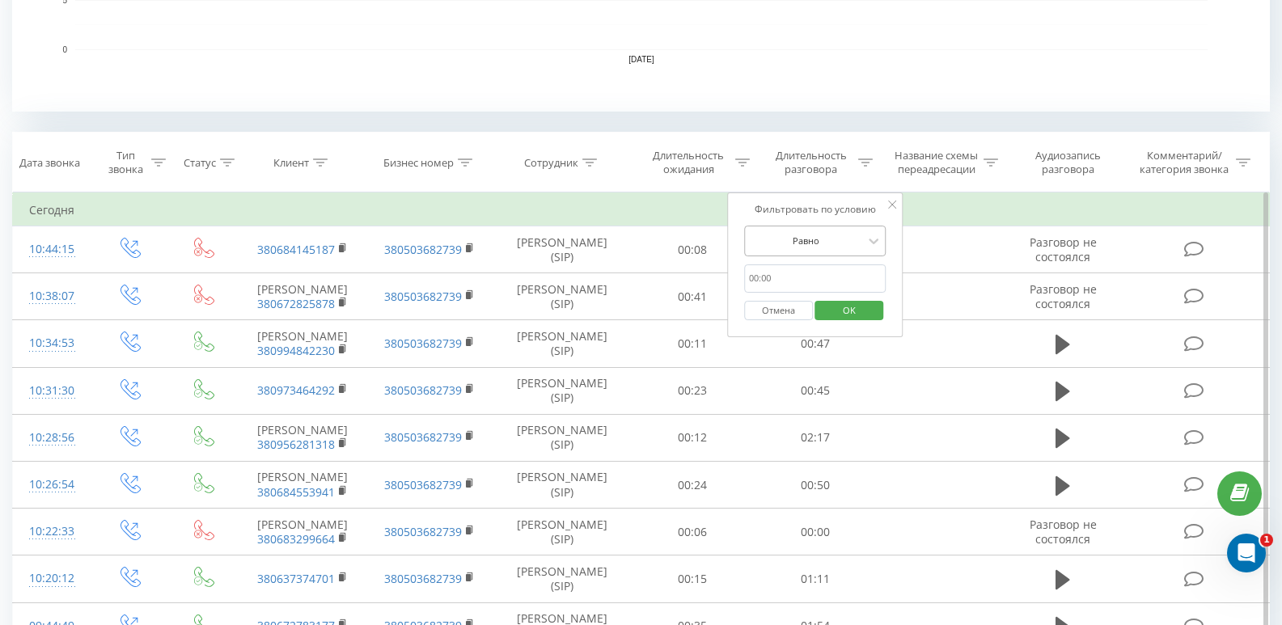
click at [835, 242] on div at bounding box center [806, 240] width 115 height 15
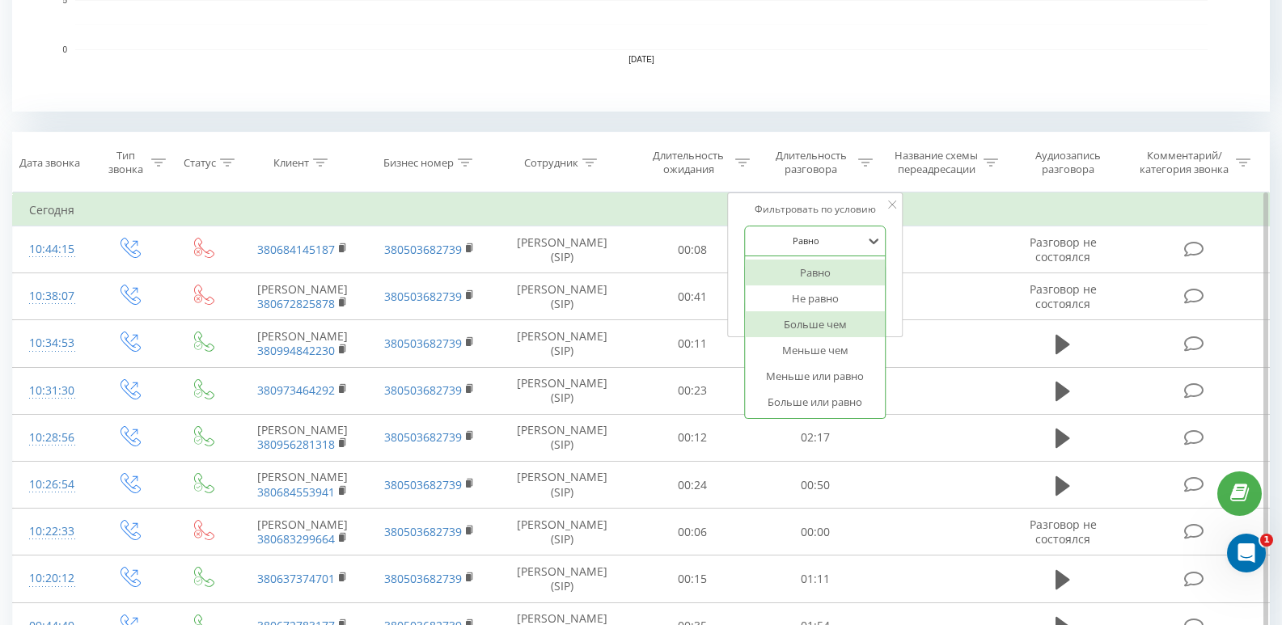
click at [795, 326] on div "Больше чем" at bounding box center [815, 324] width 141 height 26
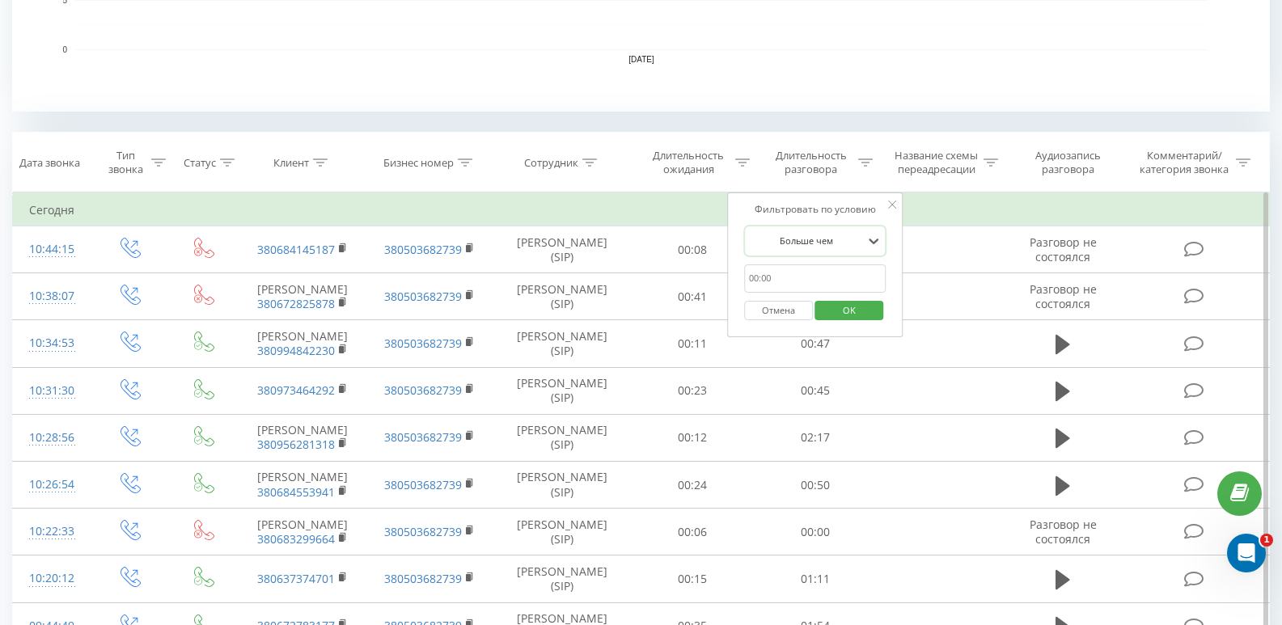
click at [774, 272] on input "text" at bounding box center [815, 278] width 142 height 28
type input "20"
click at [857, 306] on span "OK" at bounding box center [848, 310] width 45 height 25
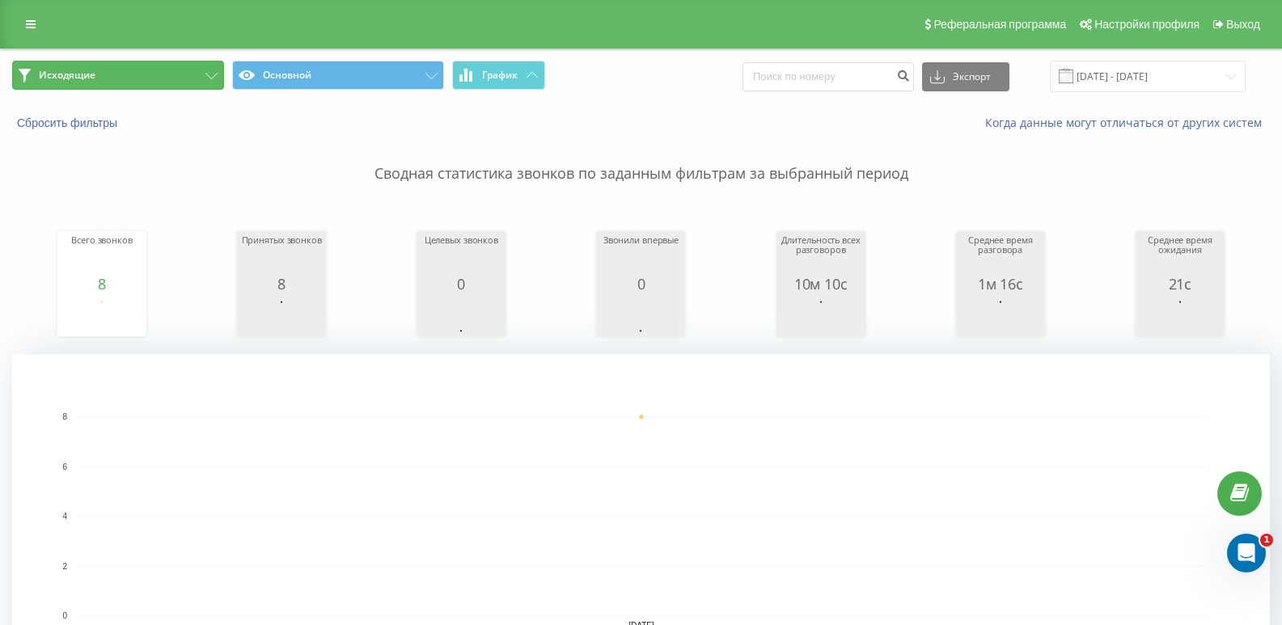
click at [203, 76] on button "Исходящие" at bounding box center [118, 75] width 212 height 29
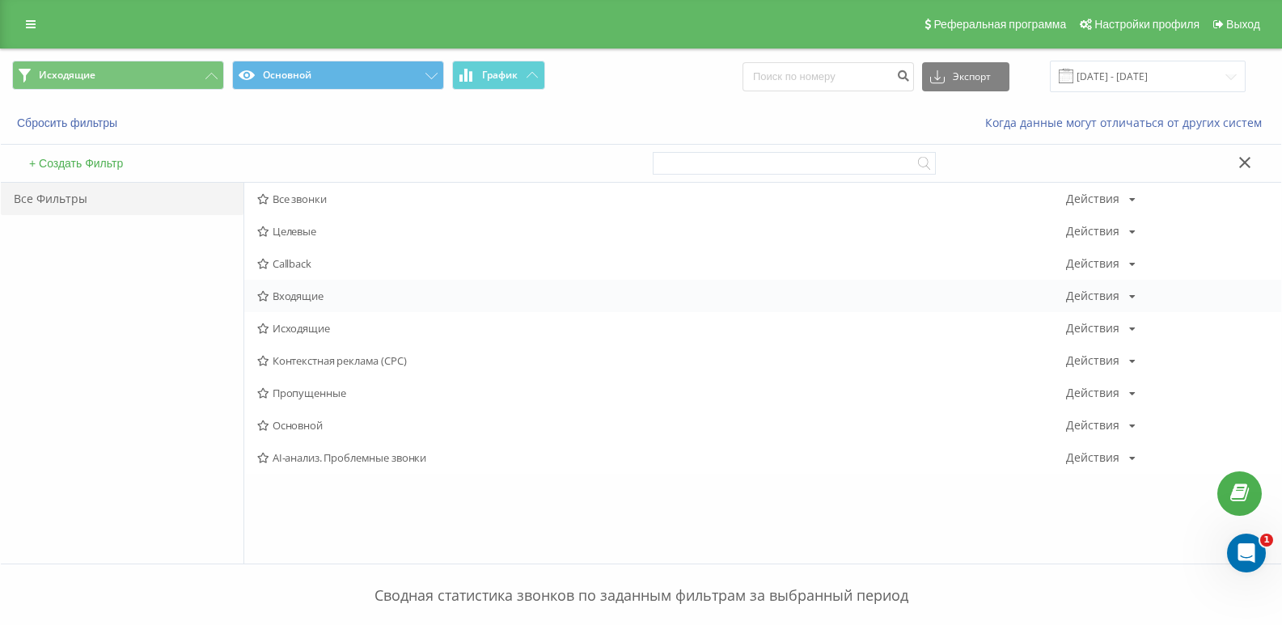
click at [286, 297] on span "Входящие" at bounding box center [661, 295] width 809 height 11
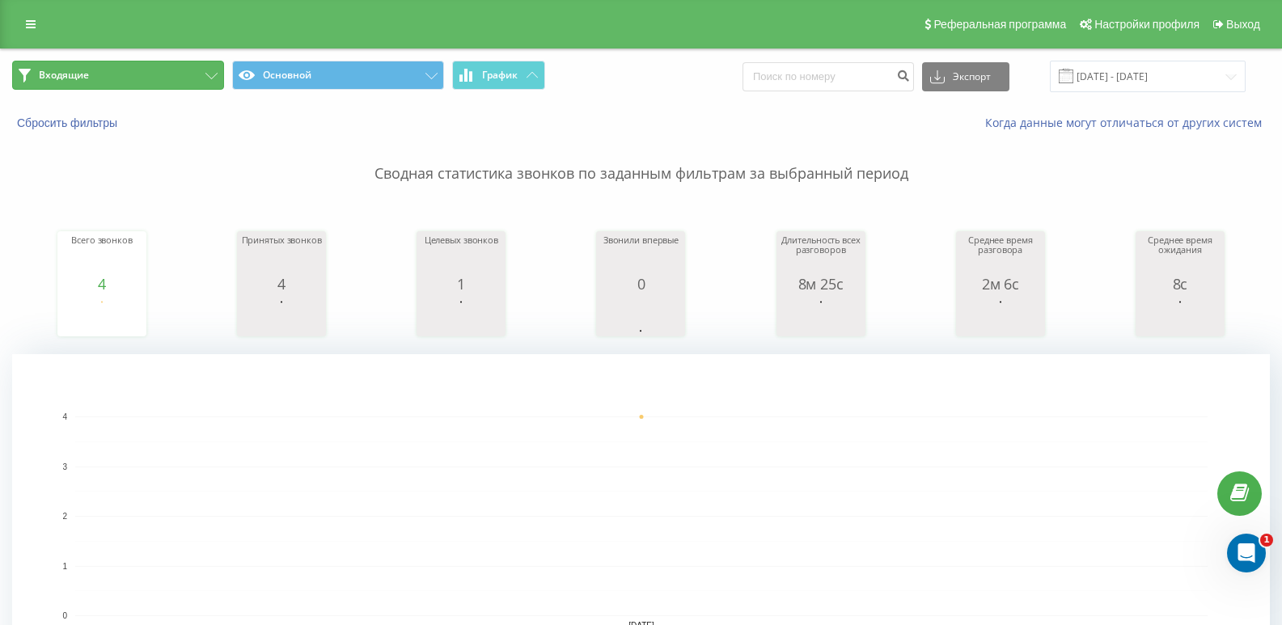
click at [126, 78] on button "Входящие" at bounding box center [118, 75] width 212 height 29
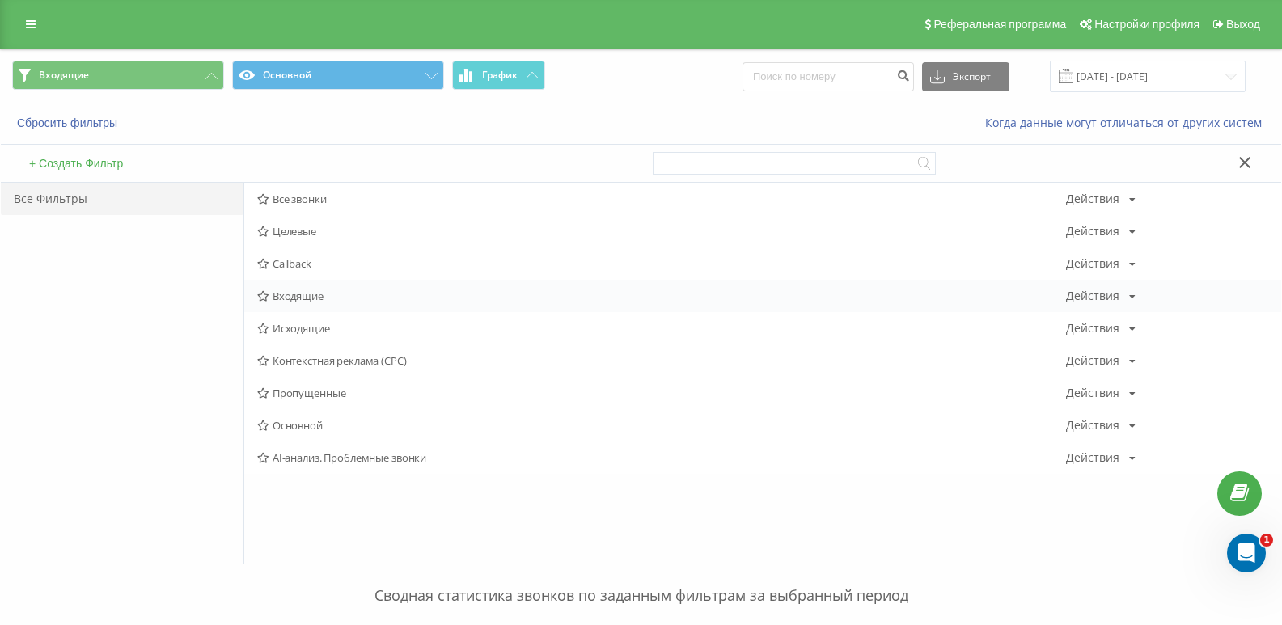
click at [313, 304] on div "Входящие Действия Редактировать Копировать Удалить По умолчанию Поделиться" at bounding box center [762, 296] width 1037 height 32
click at [292, 290] on span "Входящие" at bounding box center [661, 295] width 809 height 11
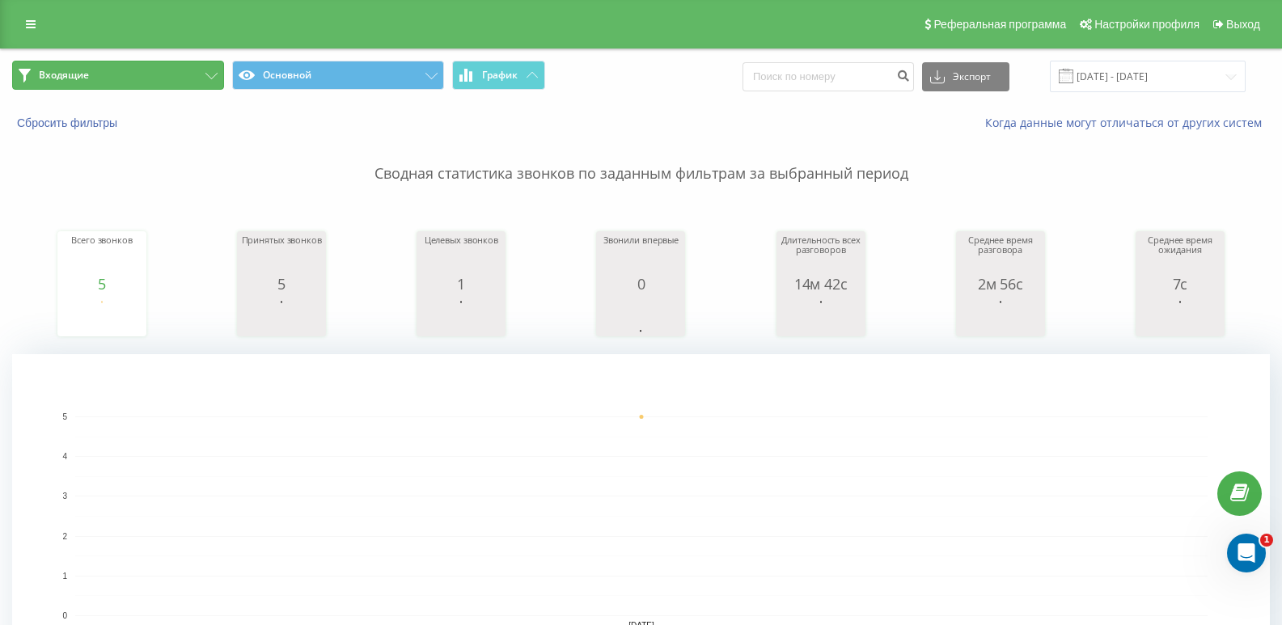
click at [147, 86] on button "Входящие" at bounding box center [118, 75] width 212 height 29
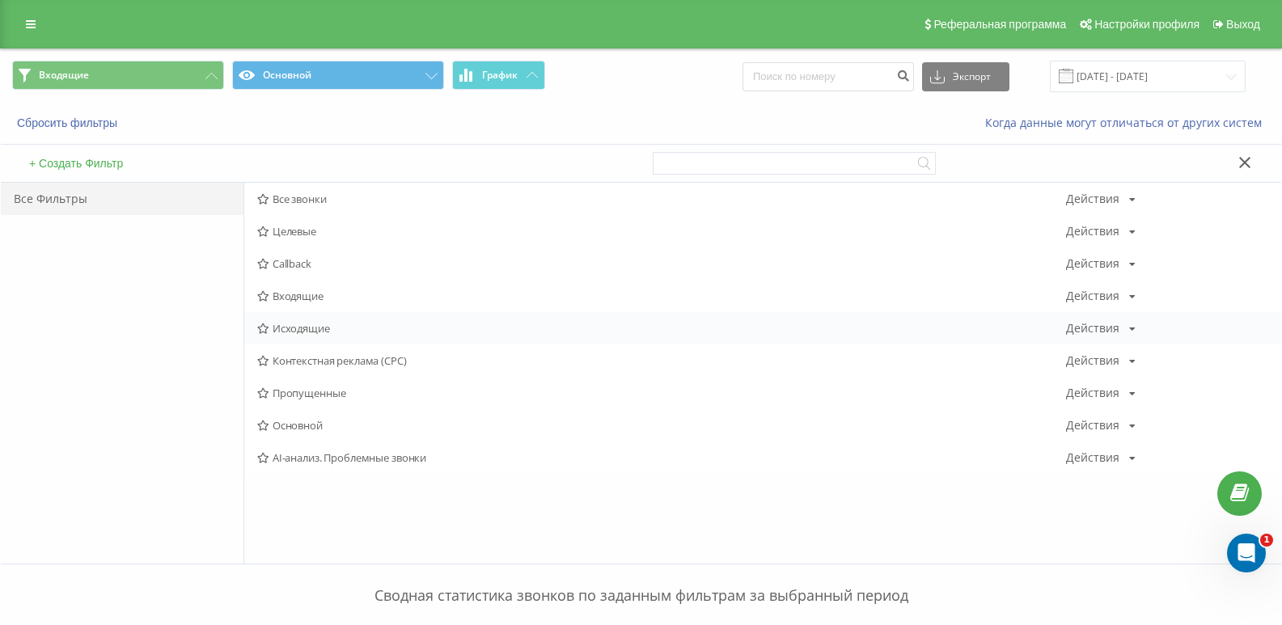
click at [315, 328] on span "Исходящие" at bounding box center [661, 328] width 809 height 11
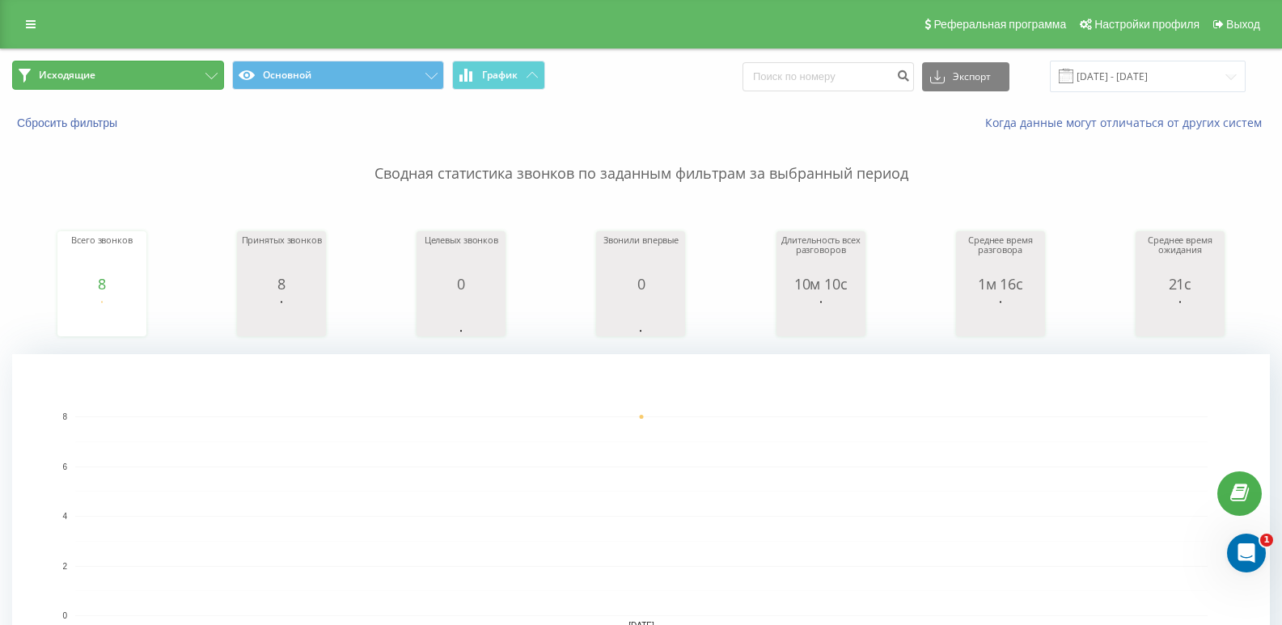
click at [148, 75] on button "Исходящие" at bounding box center [118, 75] width 212 height 29
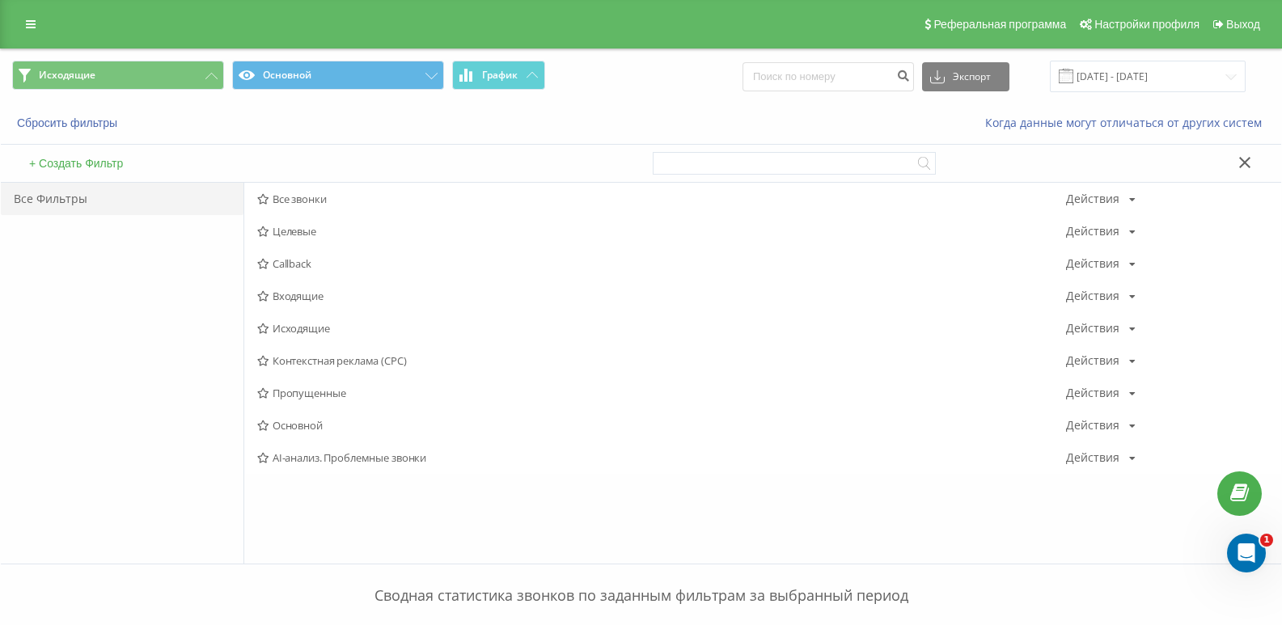
click at [289, 297] on span "Входящие" at bounding box center [661, 295] width 809 height 11
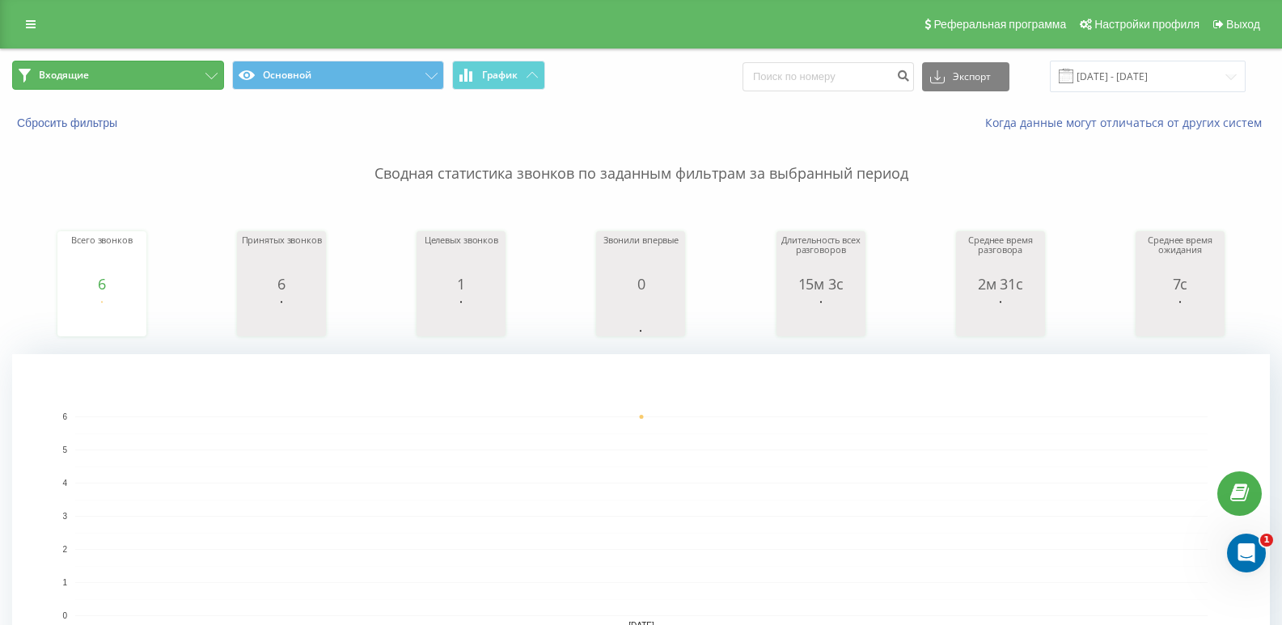
click at [171, 77] on button "Входящие" at bounding box center [118, 75] width 212 height 29
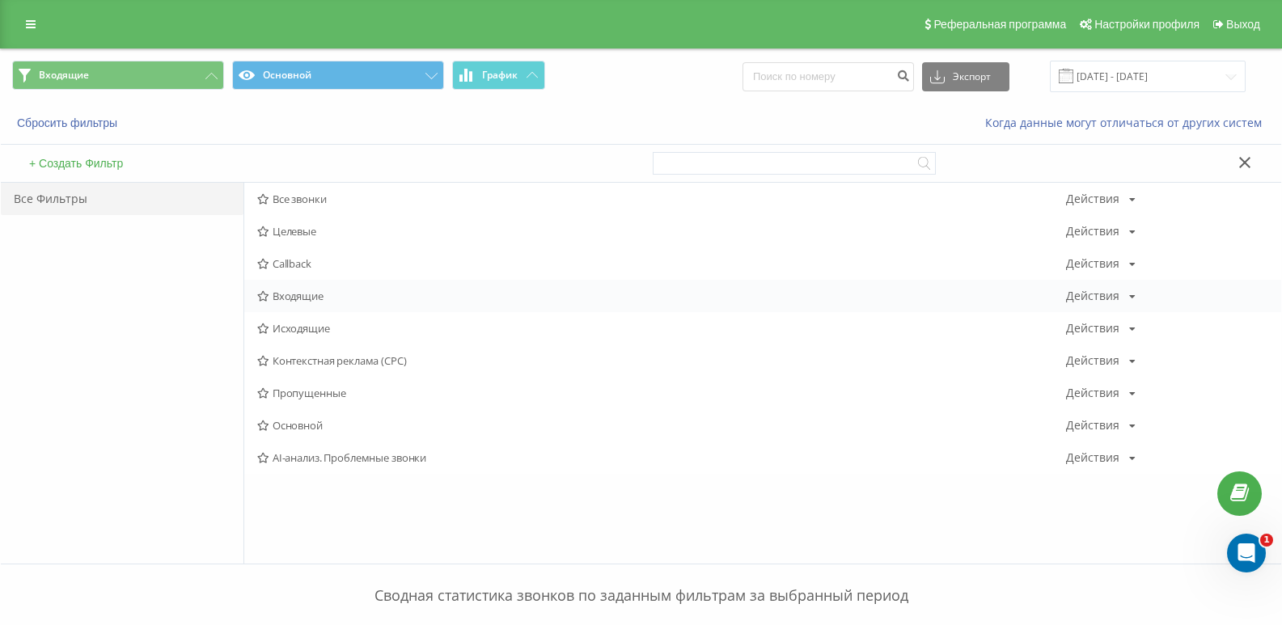
click at [331, 298] on span "Входящие" at bounding box center [661, 295] width 809 height 11
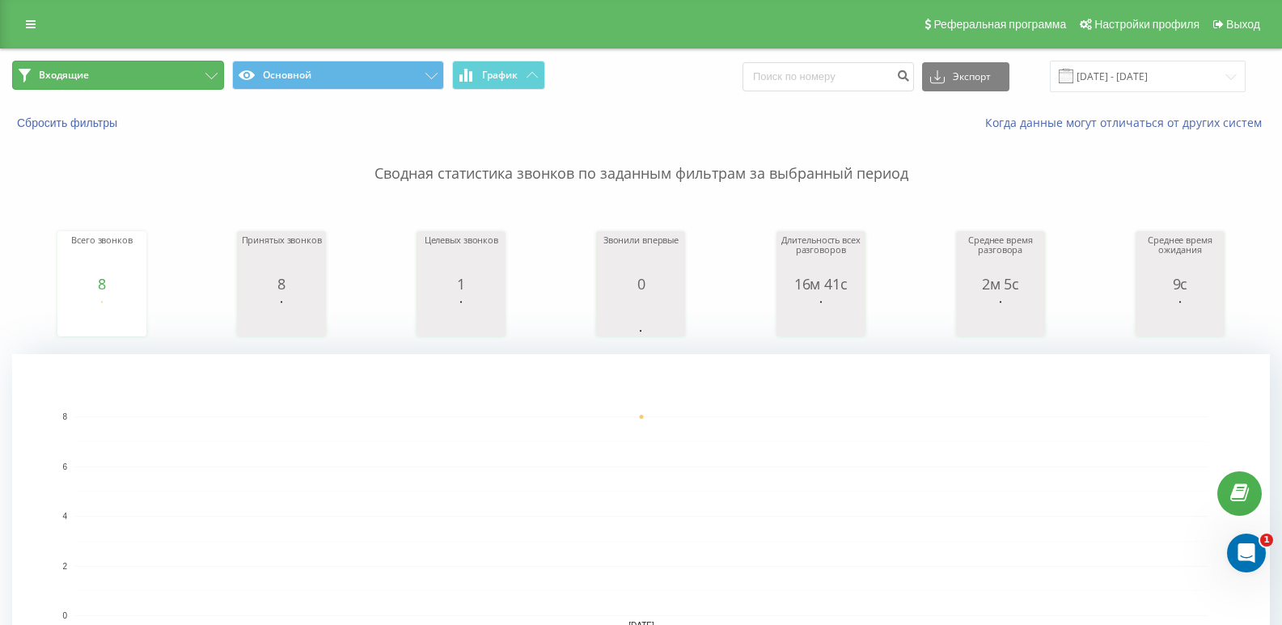
click at [163, 85] on button "Входящие" at bounding box center [118, 75] width 212 height 29
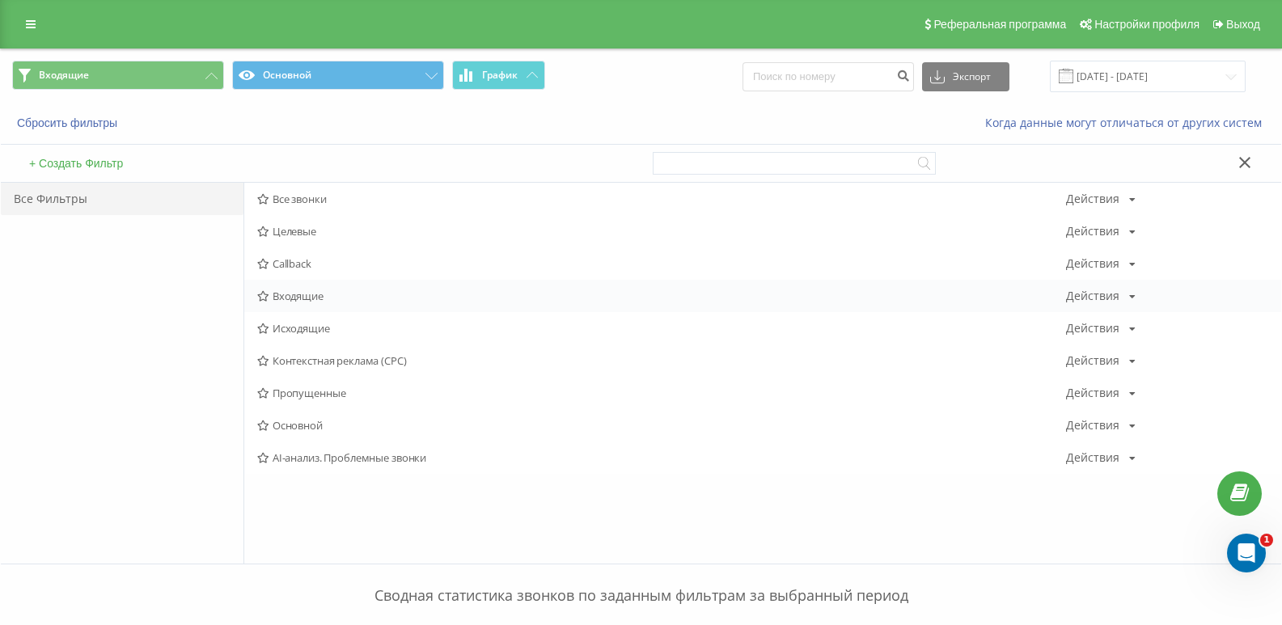
click at [278, 284] on div "Входящие Действия Редактировать Копировать Удалить По умолчанию Поделиться" at bounding box center [762, 296] width 1037 height 32
click at [299, 296] on span "Входящие" at bounding box center [661, 295] width 809 height 11
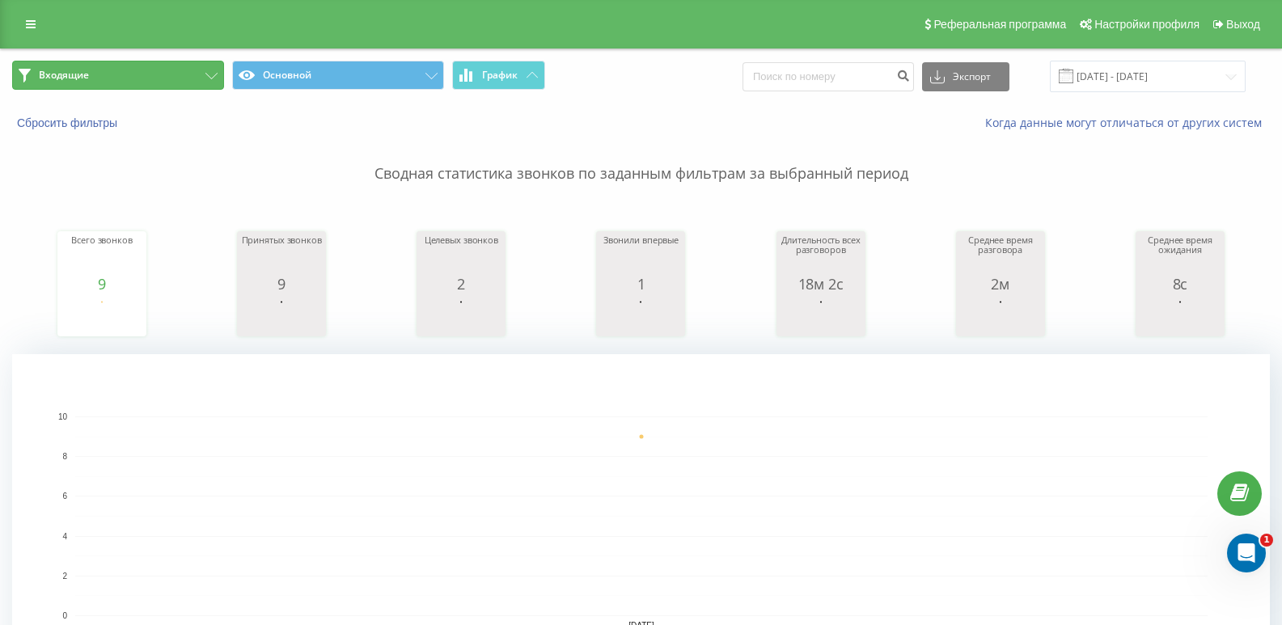
click at [202, 80] on button "Входящие" at bounding box center [118, 75] width 212 height 29
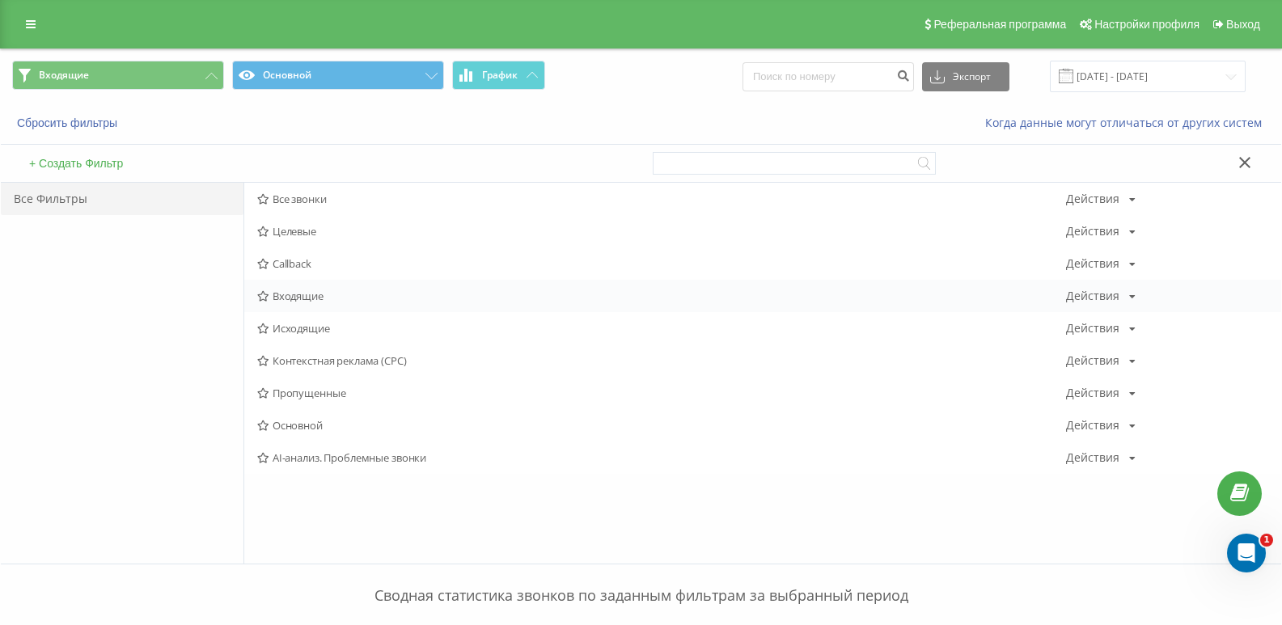
click at [298, 298] on span "Входящие" at bounding box center [661, 295] width 809 height 11
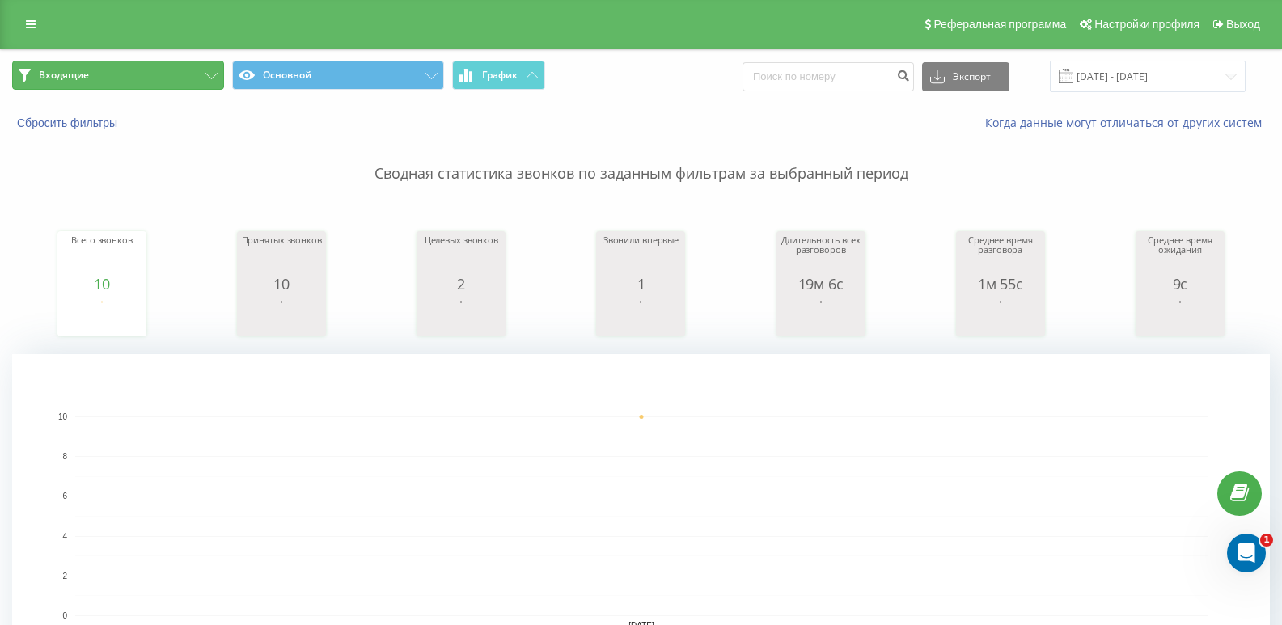
click at [201, 70] on button "Входящие" at bounding box center [118, 75] width 212 height 29
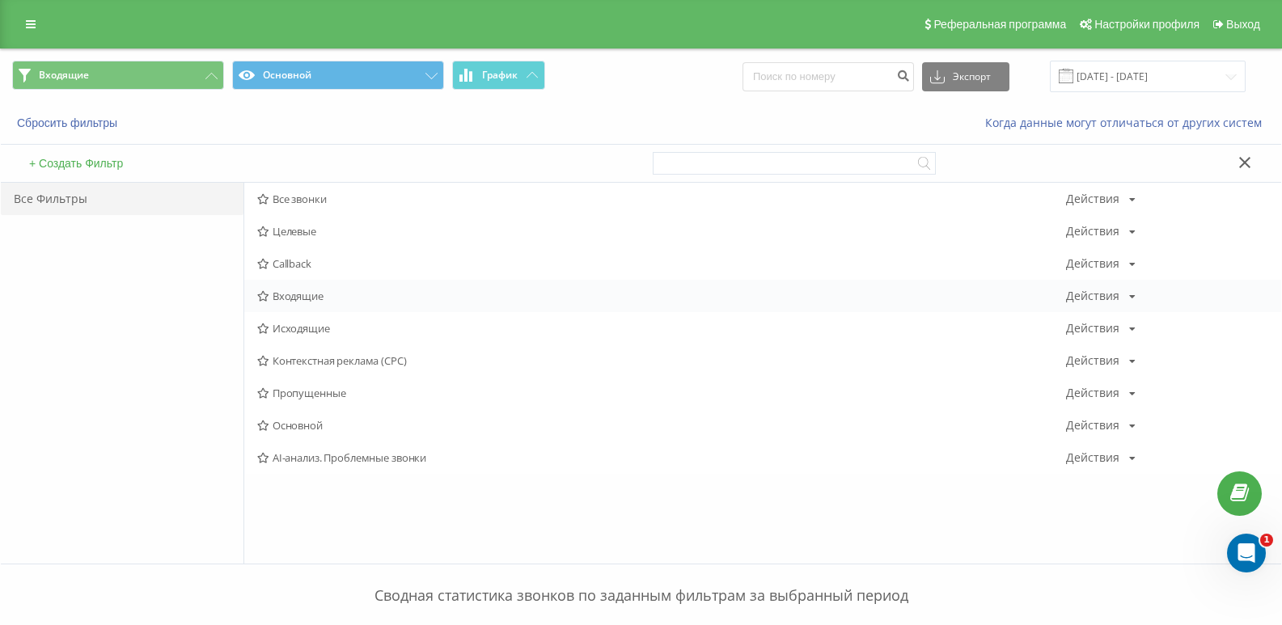
click at [318, 295] on span "Входящие" at bounding box center [661, 295] width 809 height 11
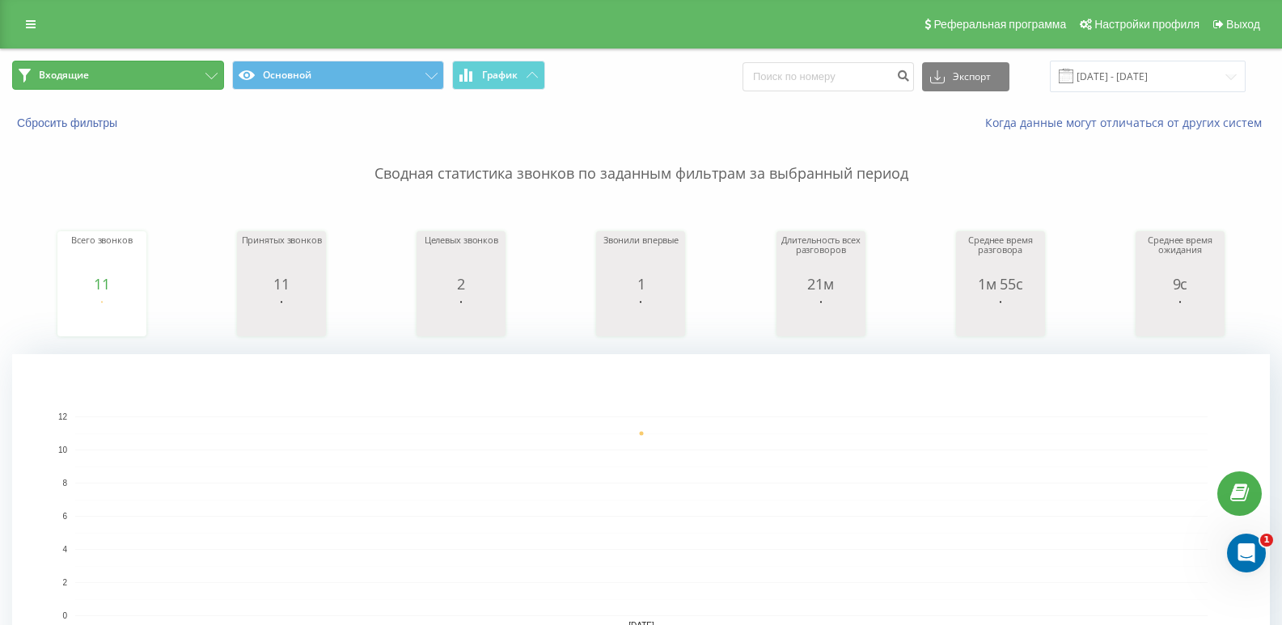
click at [199, 85] on button "Входящие" at bounding box center [118, 75] width 212 height 29
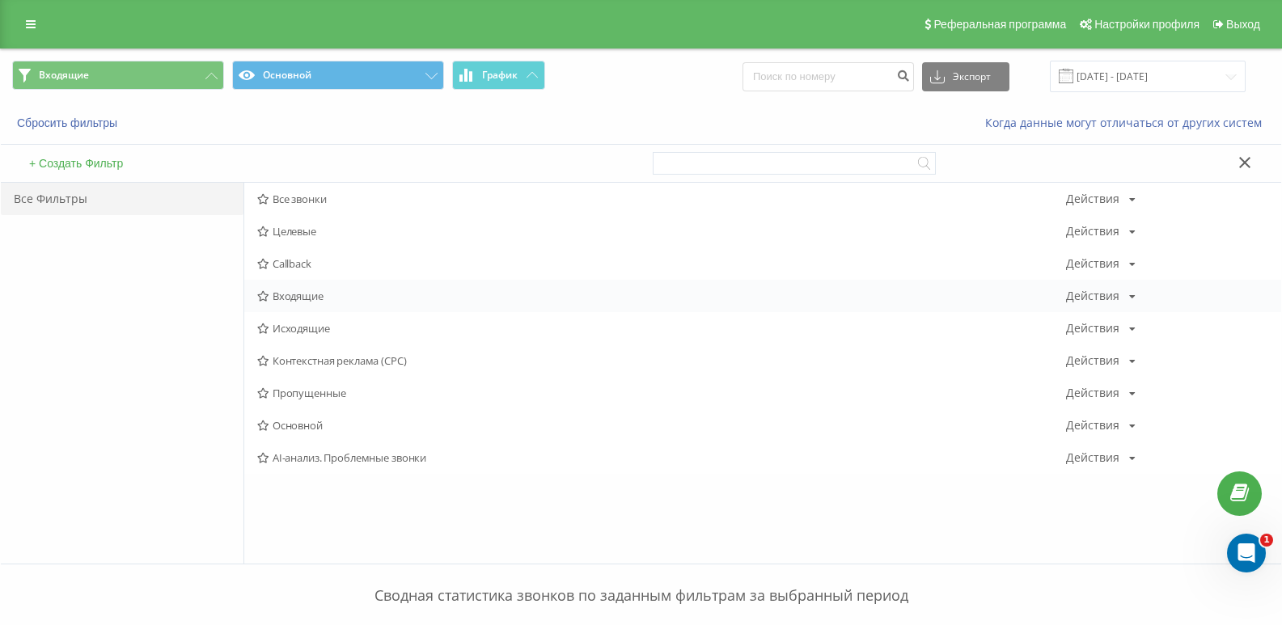
click at [289, 298] on span "Входящие" at bounding box center [661, 295] width 809 height 11
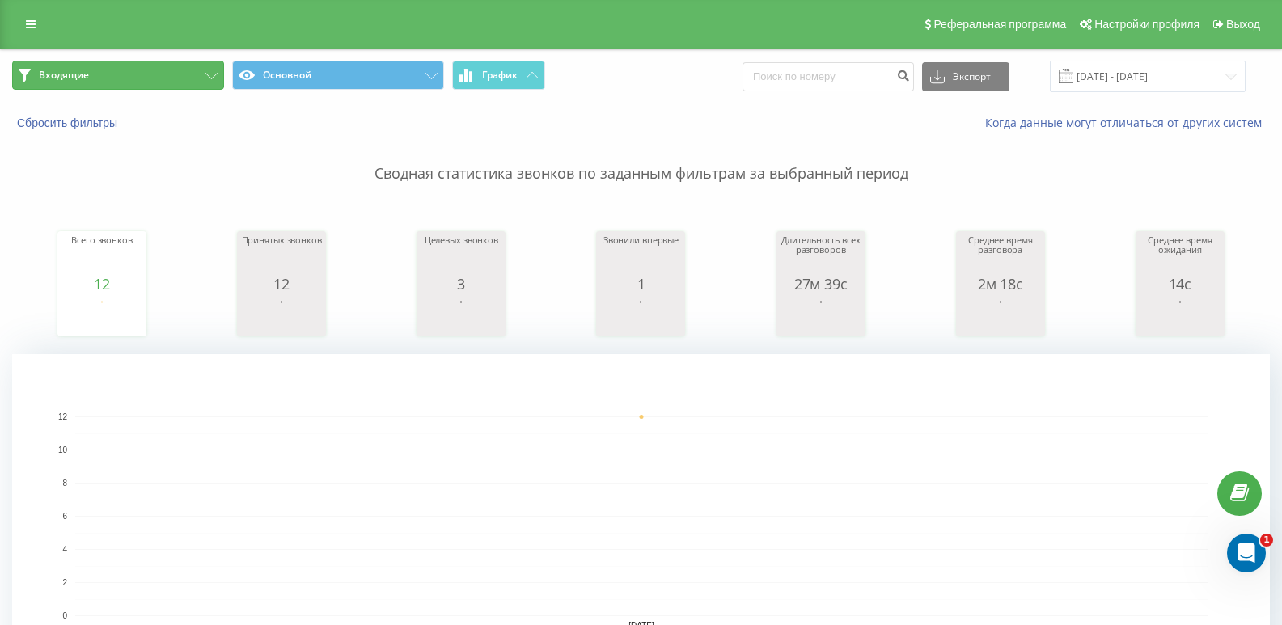
click at [190, 69] on button "Входящие" at bounding box center [118, 75] width 212 height 29
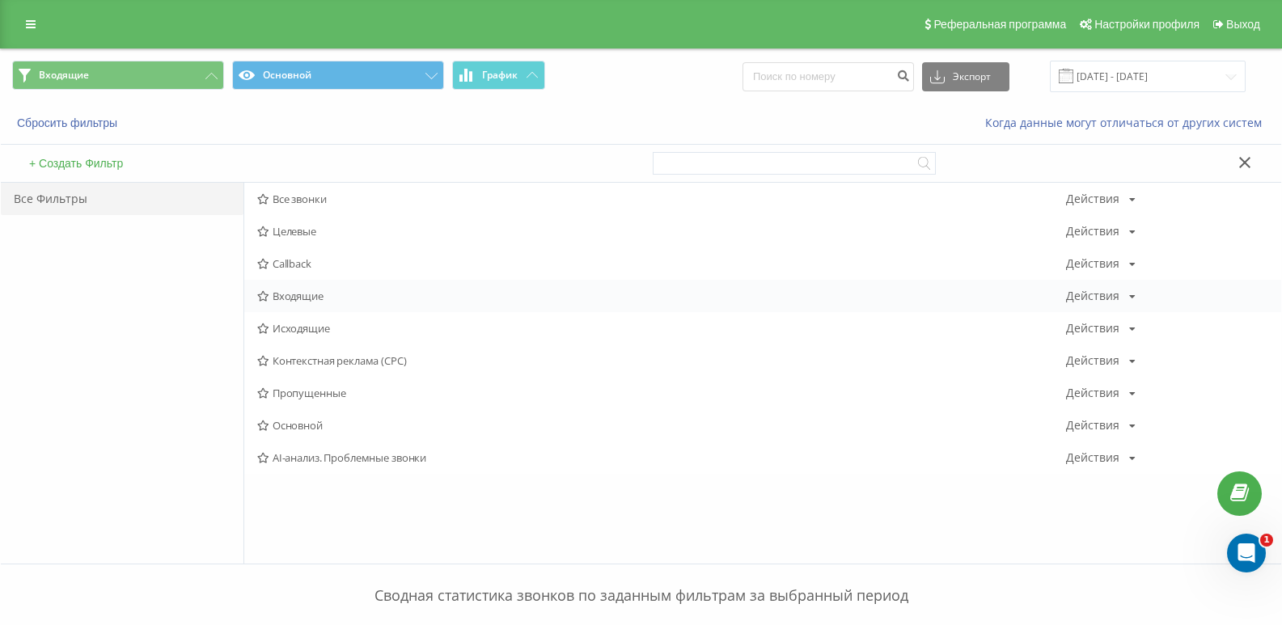
click at [283, 298] on span "Входящие" at bounding box center [661, 295] width 809 height 11
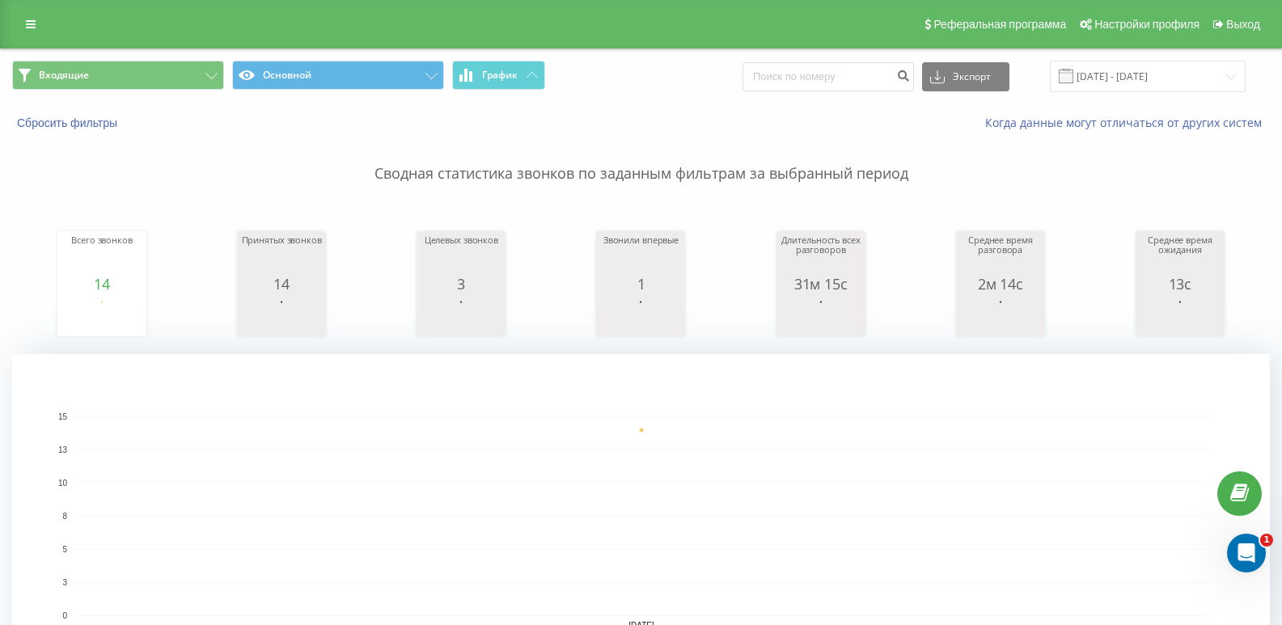
click at [193, 59] on div "Входящие Основной График Экспорт .csv .xls .xlsx [DATE] - [DATE]" at bounding box center [641, 76] width 1280 height 54
click at [196, 86] on button "Входящие" at bounding box center [118, 75] width 212 height 29
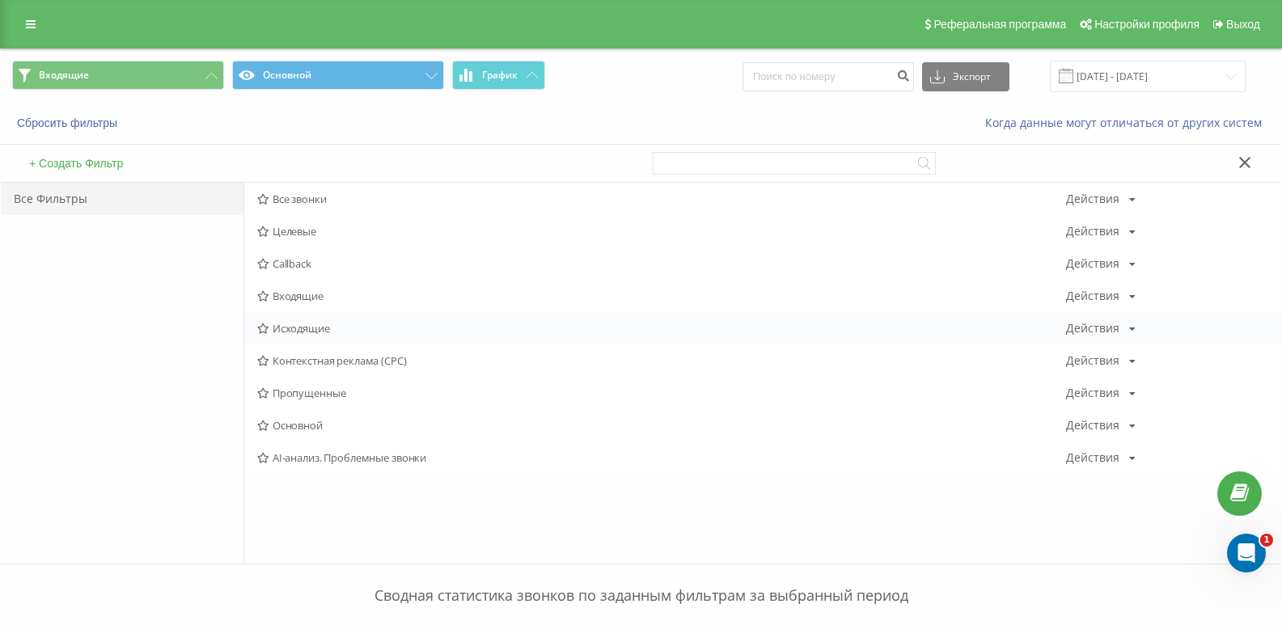
click at [309, 328] on span "Исходящие" at bounding box center [661, 328] width 809 height 11
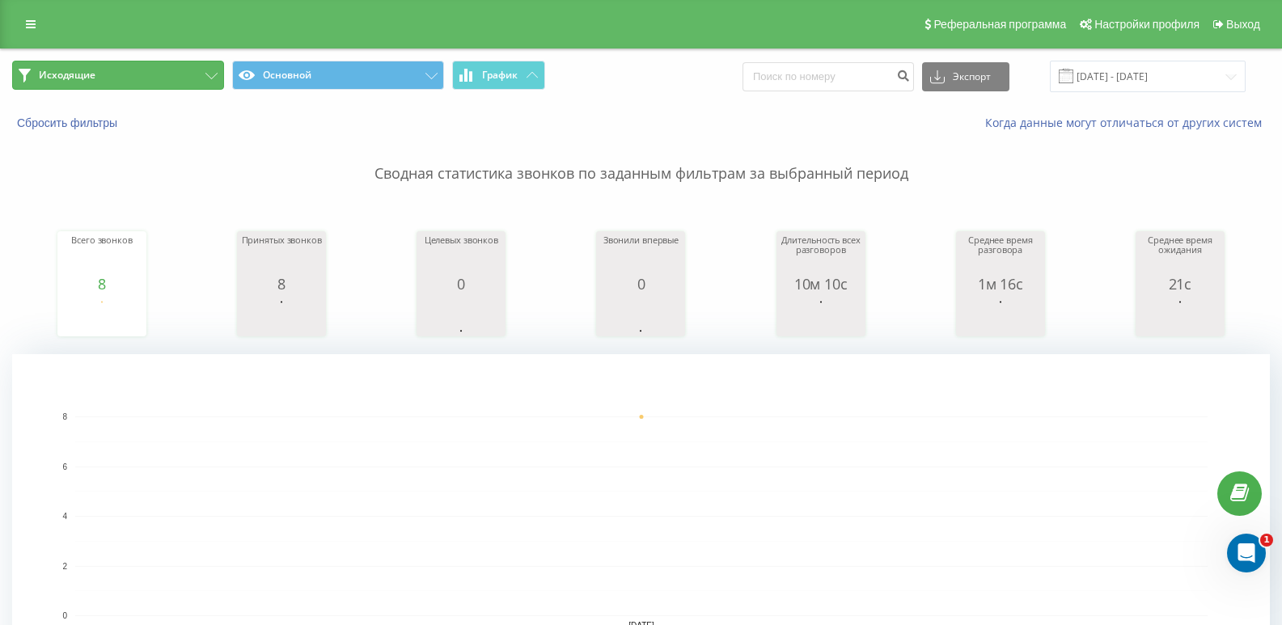
click at [201, 78] on button "Исходящие" at bounding box center [118, 75] width 212 height 29
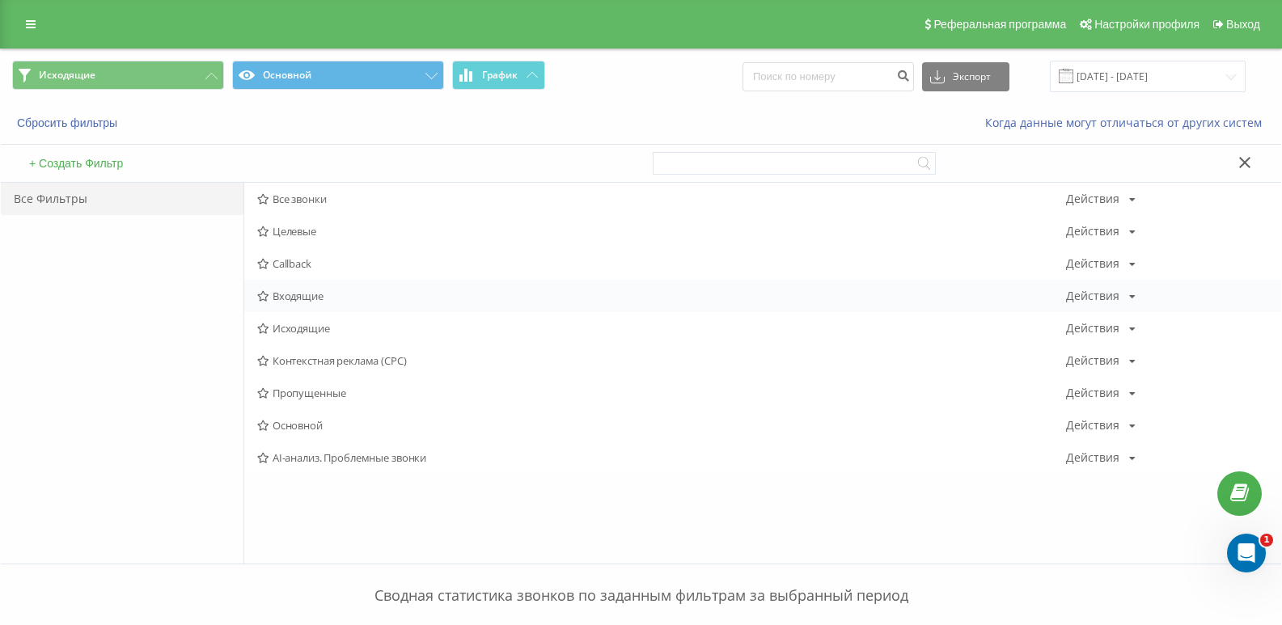
click at [319, 288] on div "Входящие Действия Редактировать Копировать Удалить По умолчанию Поделиться" at bounding box center [762, 296] width 1037 height 32
click at [302, 338] on div "Исходящие Действия Редактировать Копировать Удалить По умолчанию Поделиться" at bounding box center [762, 328] width 1037 height 32
click at [298, 329] on span "Исходящие" at bounding box center [661, 328] width 809 height 11
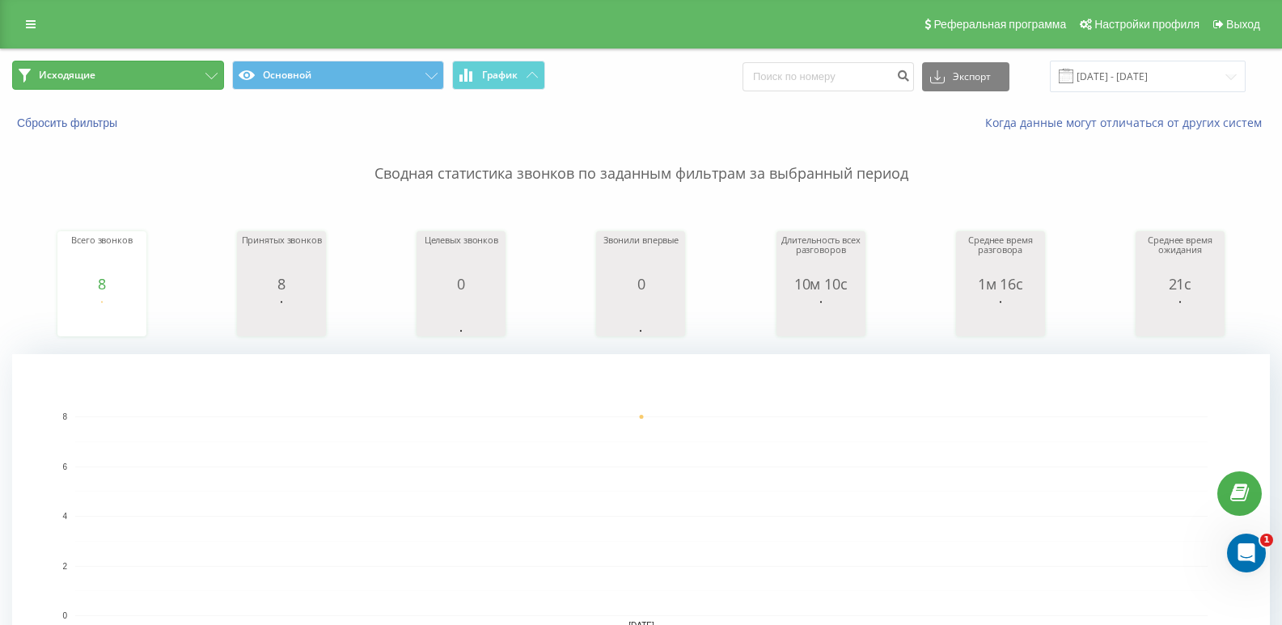
click at [182, 66] on button "Исходящие" at bounding box center [118, 75] width 212 height 29
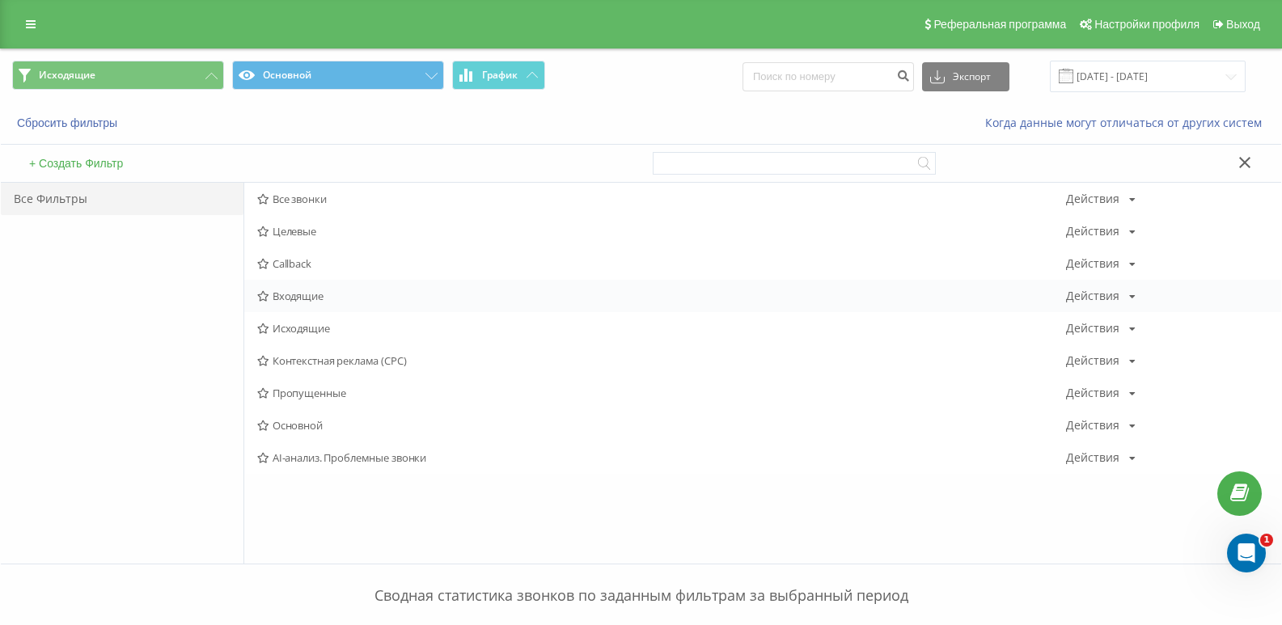
click at [306, 292] on span "Входящие" at bounding box center [661, 295] width 809 height 11
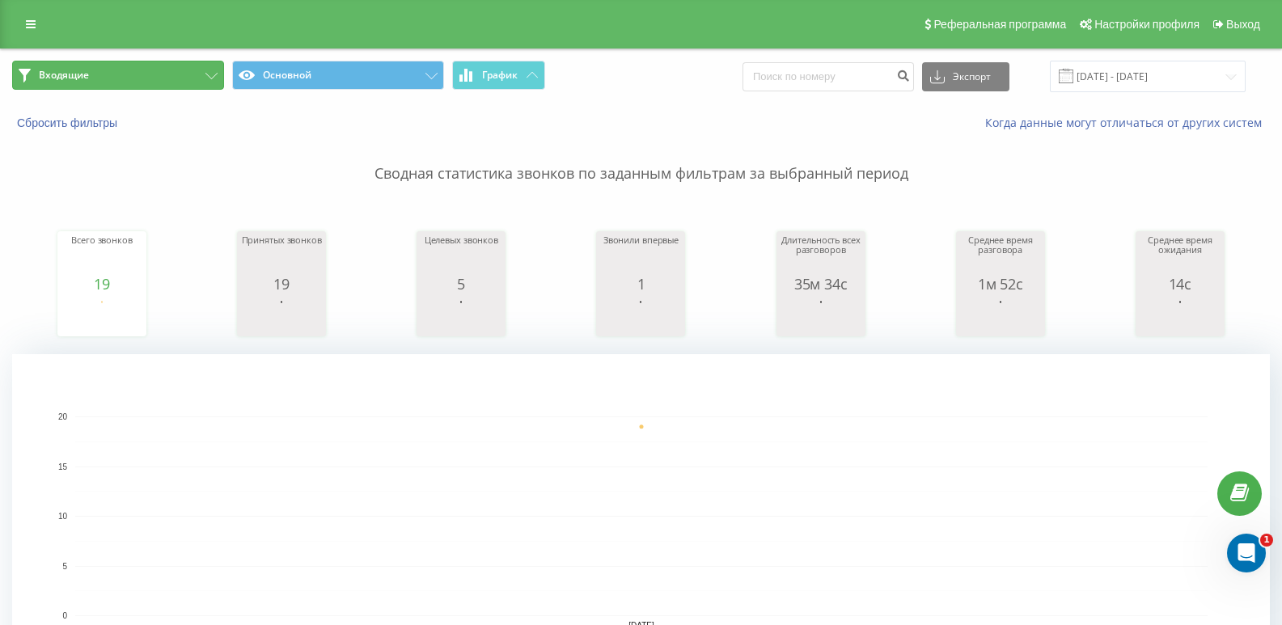
click at [129, 73] on button "Входящие" at bounding box center [118, 75] width 212 height 29
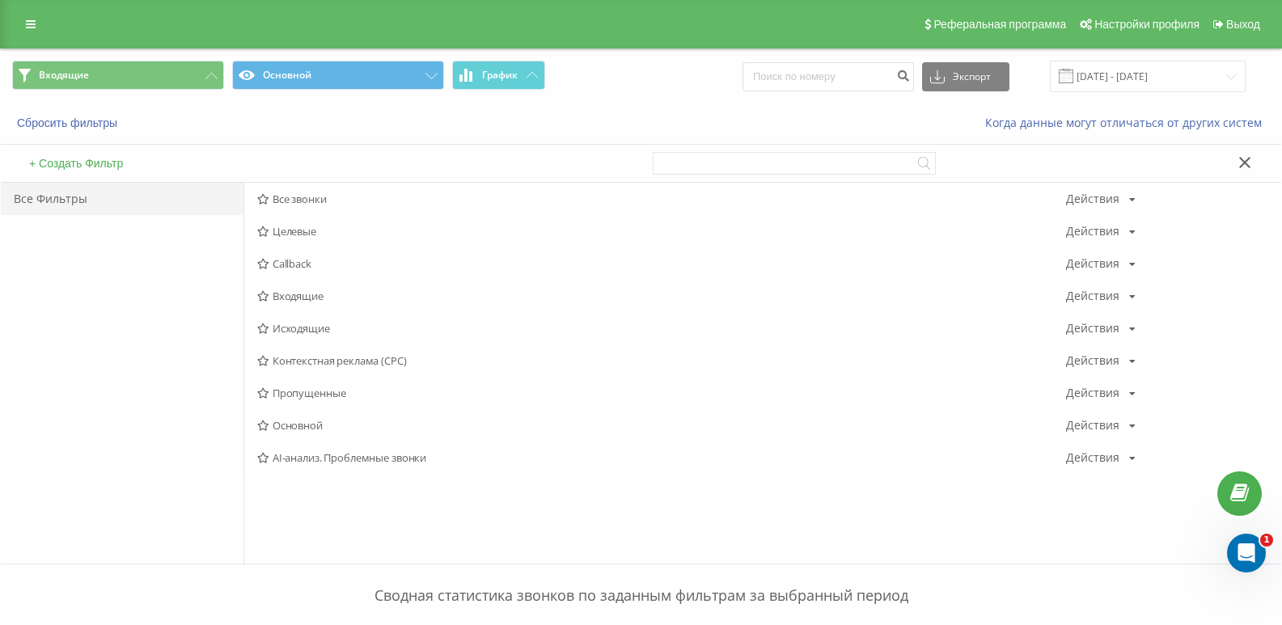
click at [310, 298] on span "Входящие" at bounding box center [661, 295] width 809 height 11
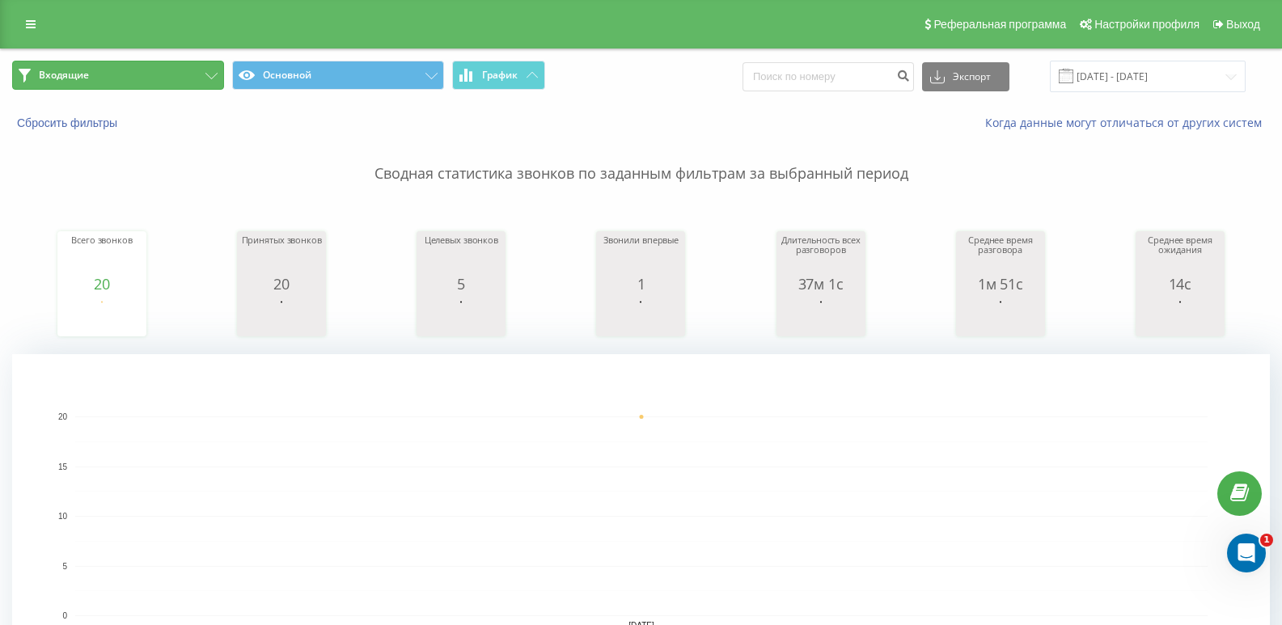
click at [161, 78] on button "Входящие" at bounding box center [118, 75] width 212 height 29
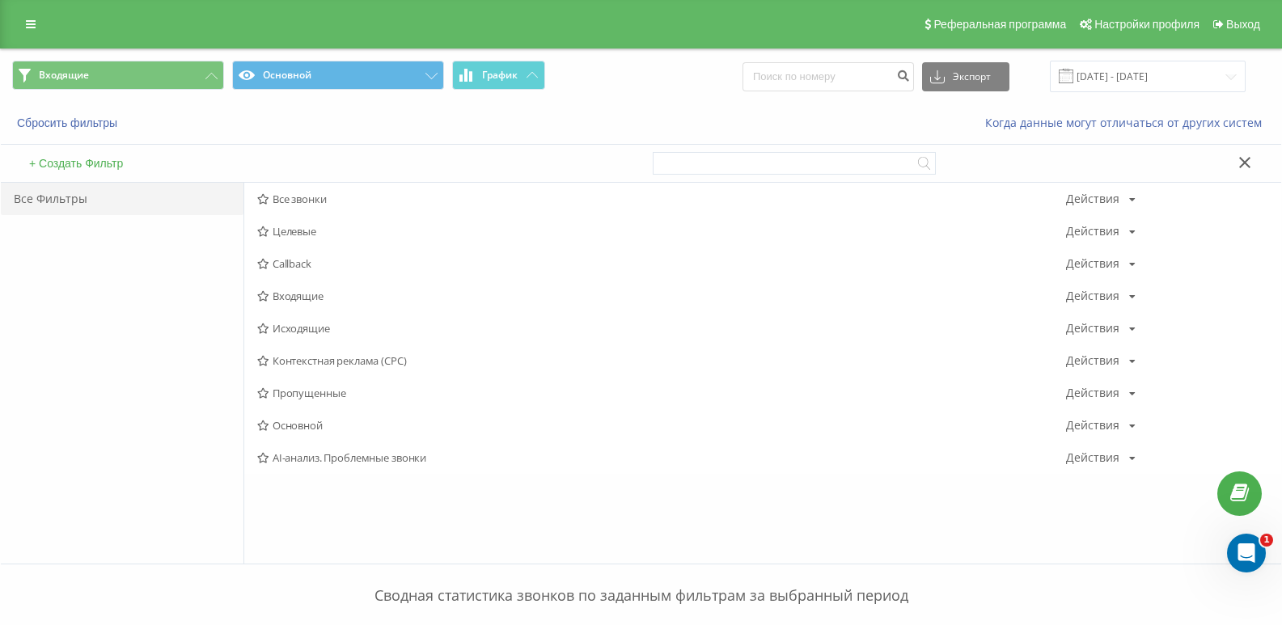
click at [298, 298] on span "Входящие" at bounding box center [661, 295] width 809 height 11
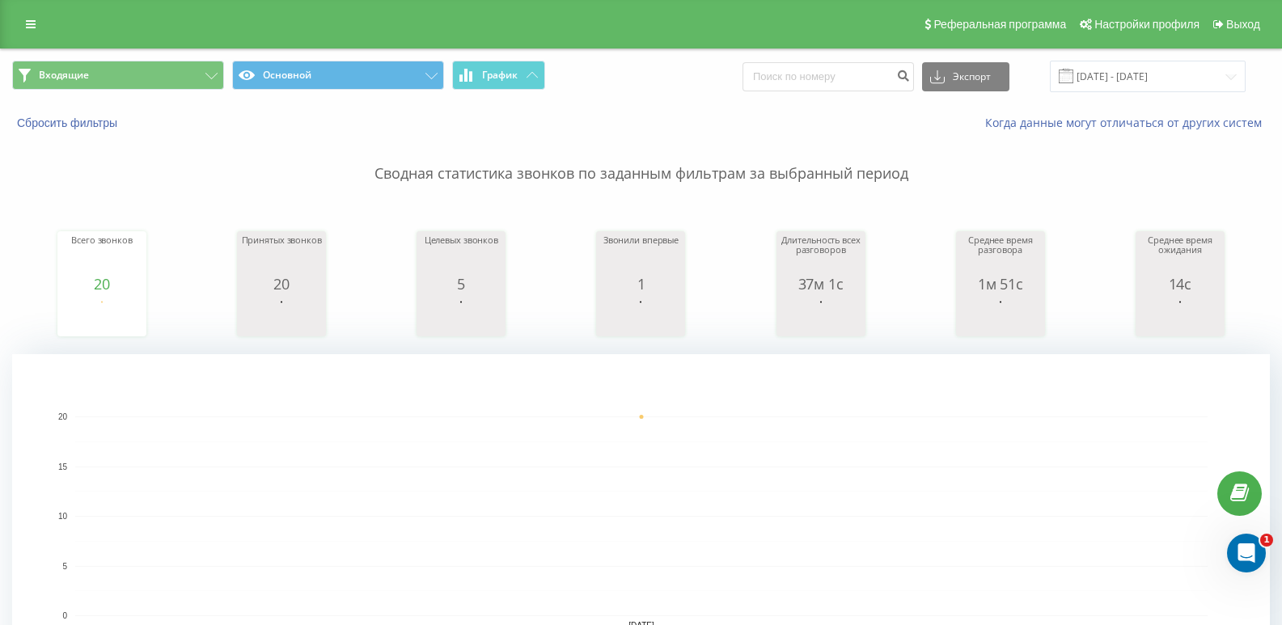
click at [173, 95] on div "Входящие Основной График Экспорт .csv .xls .xlsx [DATE] - [DATE]" at bounding box center [641, 76] width 1280 height 54
click at [180, 93] on div "Входящие Основной График Экспорт .csv .xls .xlsx [DATE] - [DATE]" at bounding box center [641, 76] width 1280 height 54
click at [209, 85] on button "Входящие" at bounding box center [118, 75] width 212 height 29
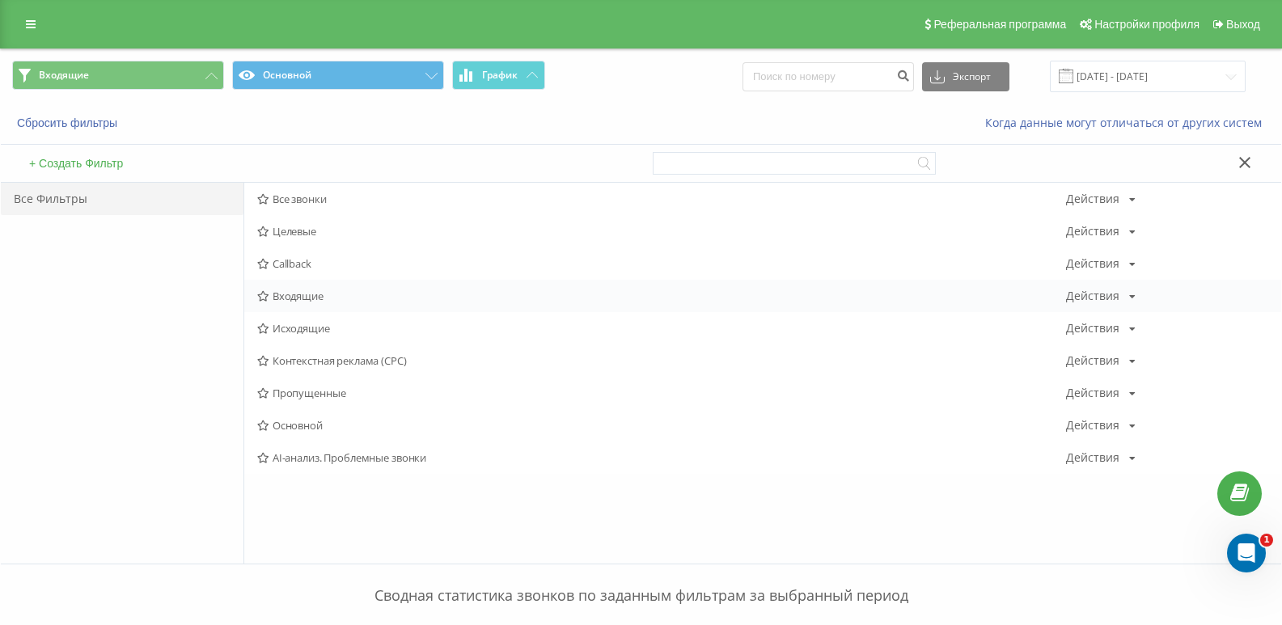
click at [289, 296] on span "Входящие" at bounding box center [661, 295] width 809 height 11
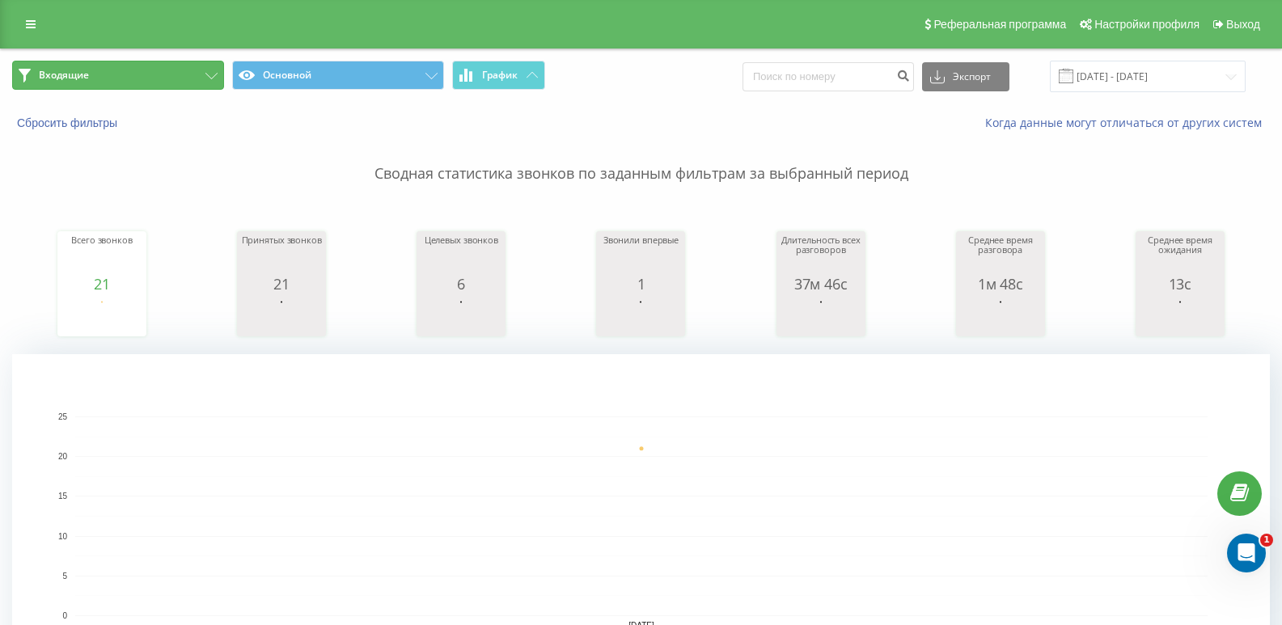
click at [188, 71] on button "Входящие" at bounding box center [118, 75] width 212 height 29
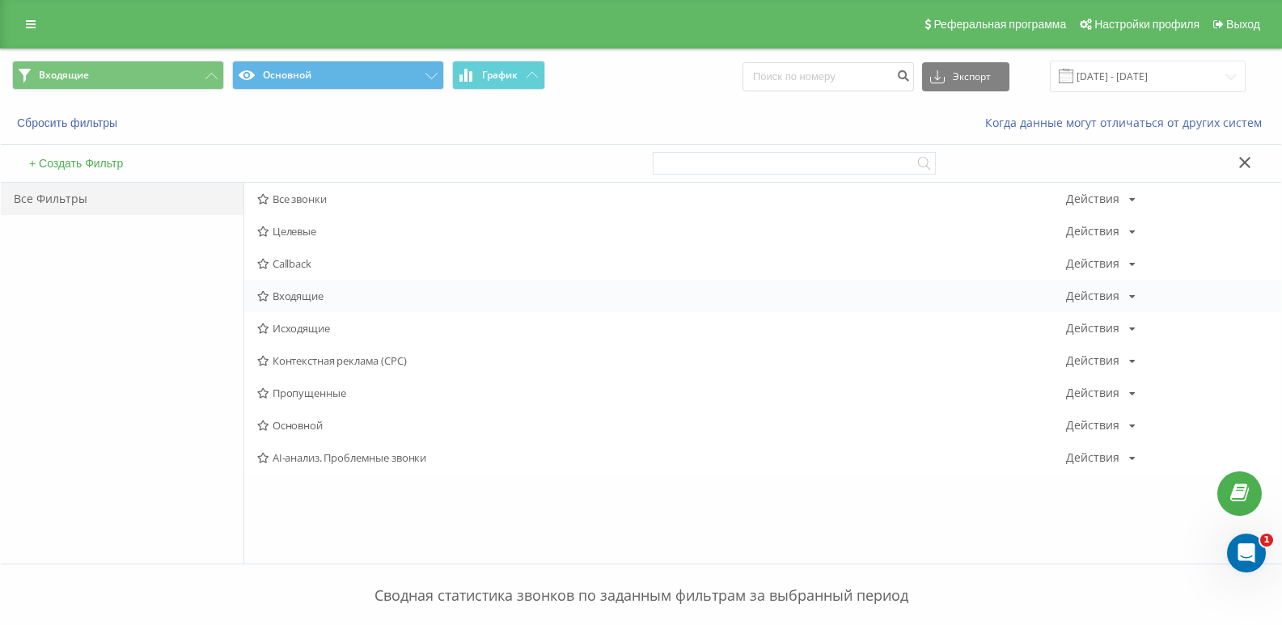
click at [302, 292] on span "Входящие" at bounding box center [661, 295] width 809 height 11
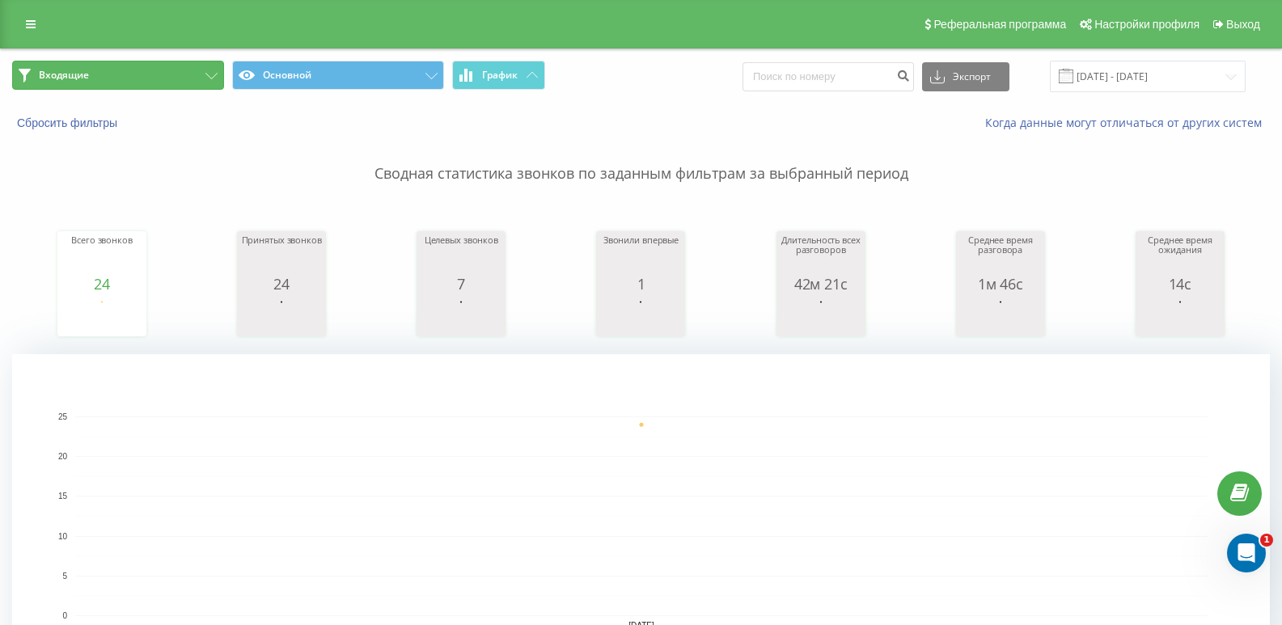
click at [137, 71] on button "Входящие" at bounding box center [118, 75] width 212 height 29
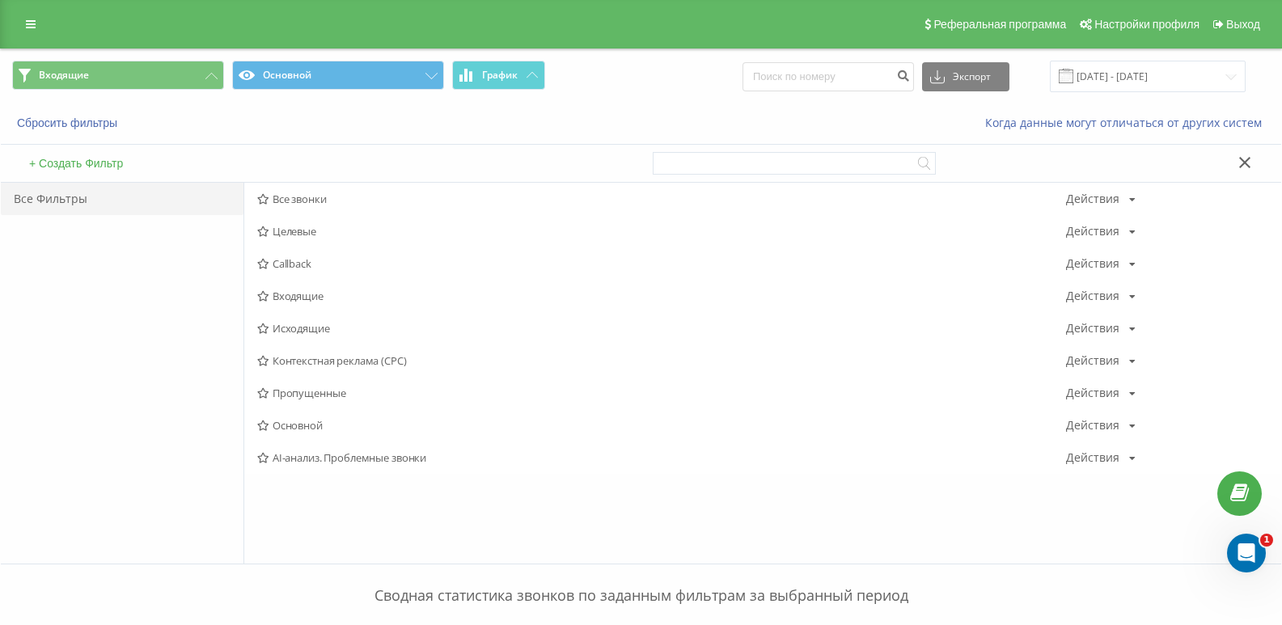
click at [308, 295] on span "Входящие" at bounding box center [661, 295] width 809 height 11
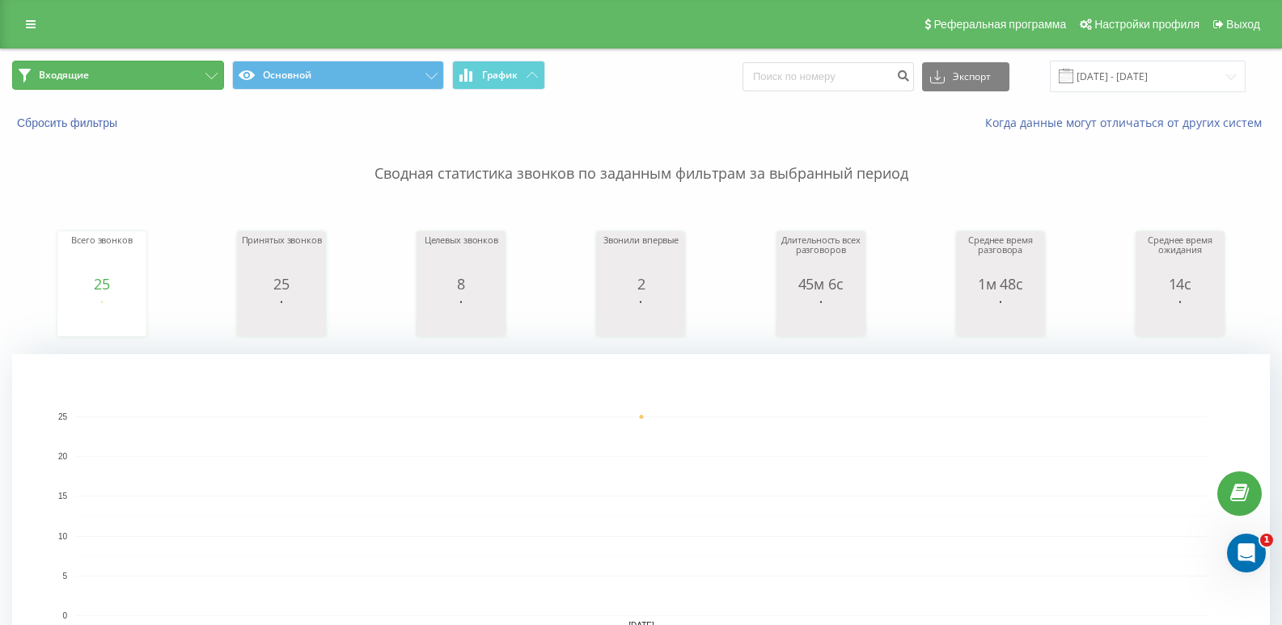
click at [175, 77] on button "Входящие" at bounding box center [118, 75] width 212 height 29
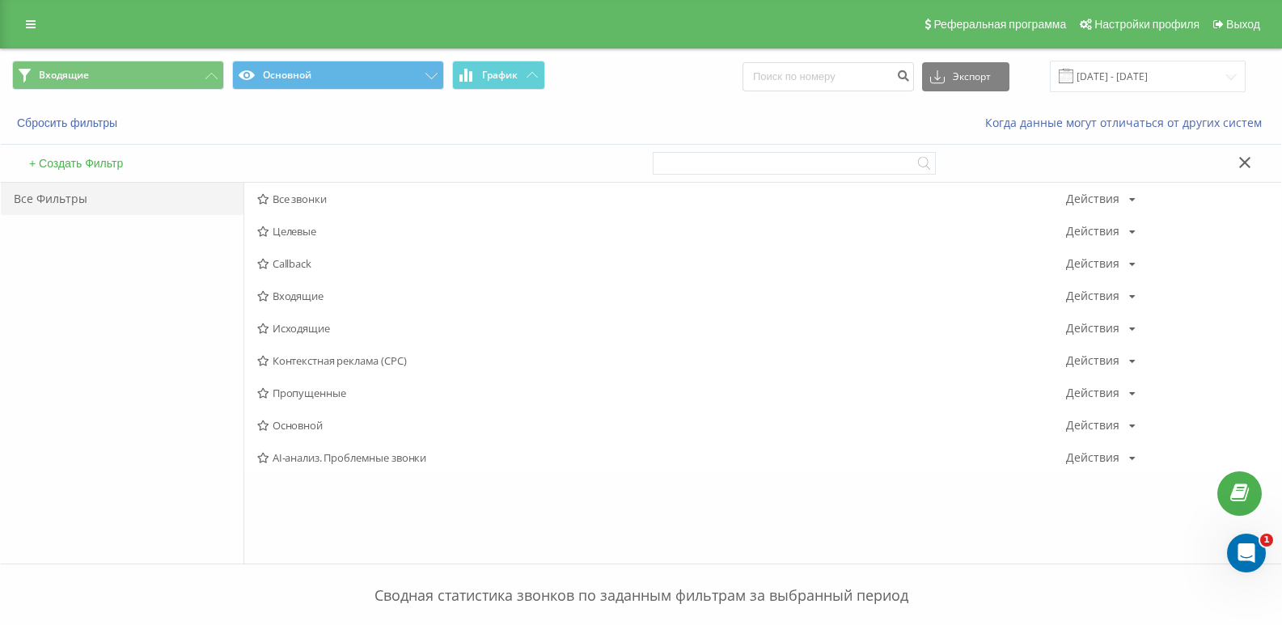
click at [293, 327] on span "Исходящие" at bounding box center [661, 328] width 809 height 11
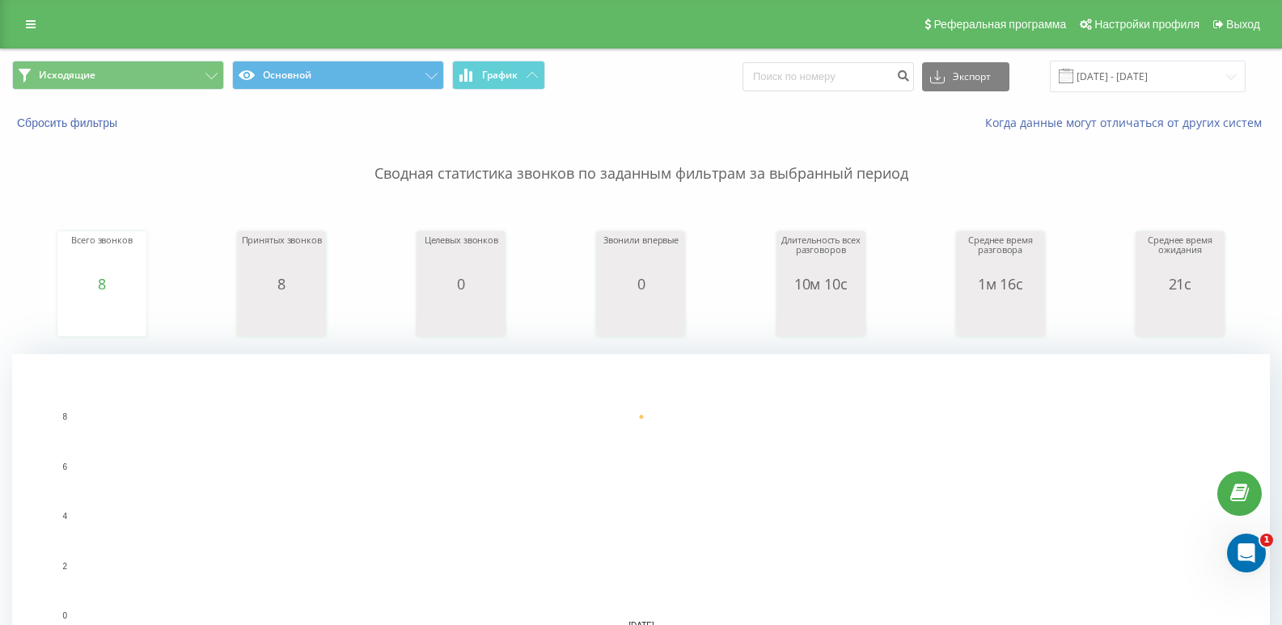
scroll to position [323, 0]
